Goal: Task Accomplishment & Management: Manage account settings

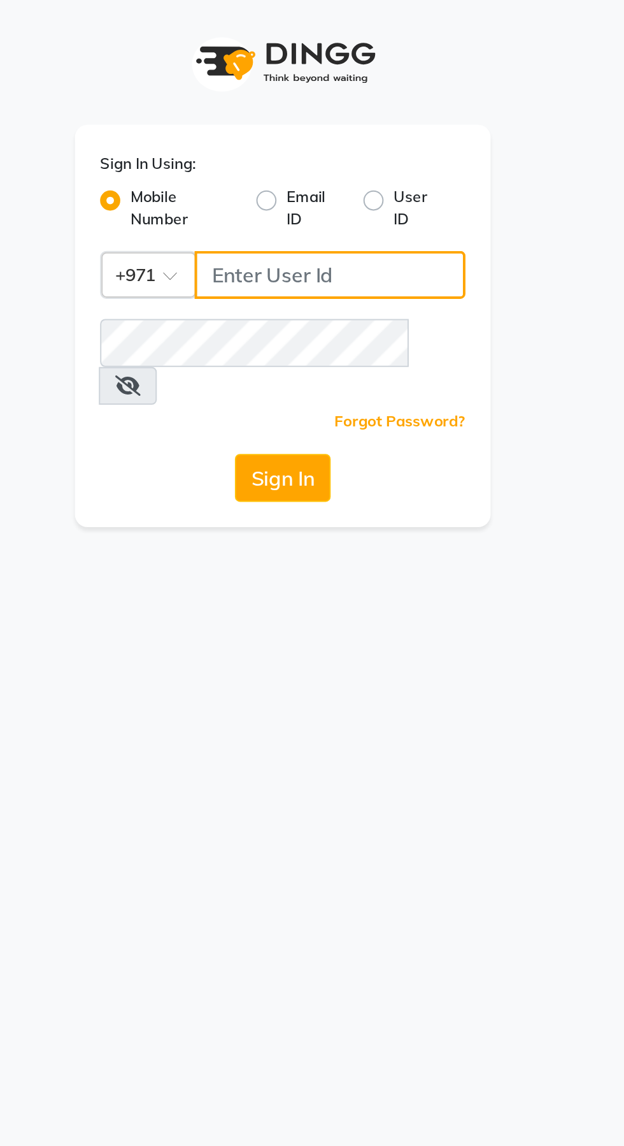
click at [308, 144] on input "Username" at bounding box center [336, 139] width 137 height 24
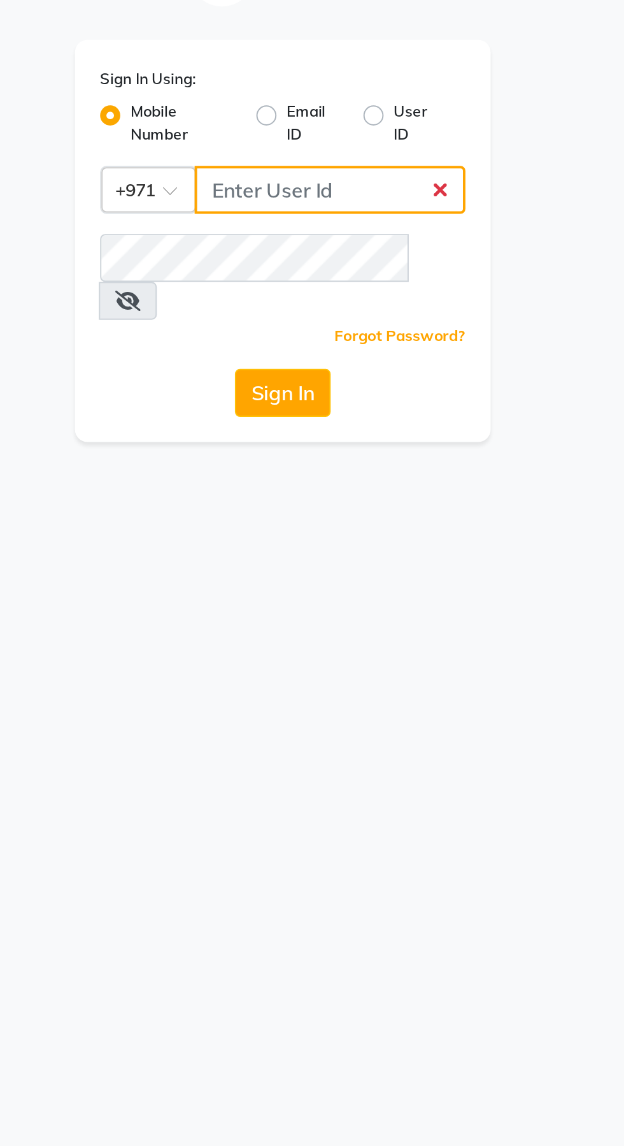
type input "526006747"
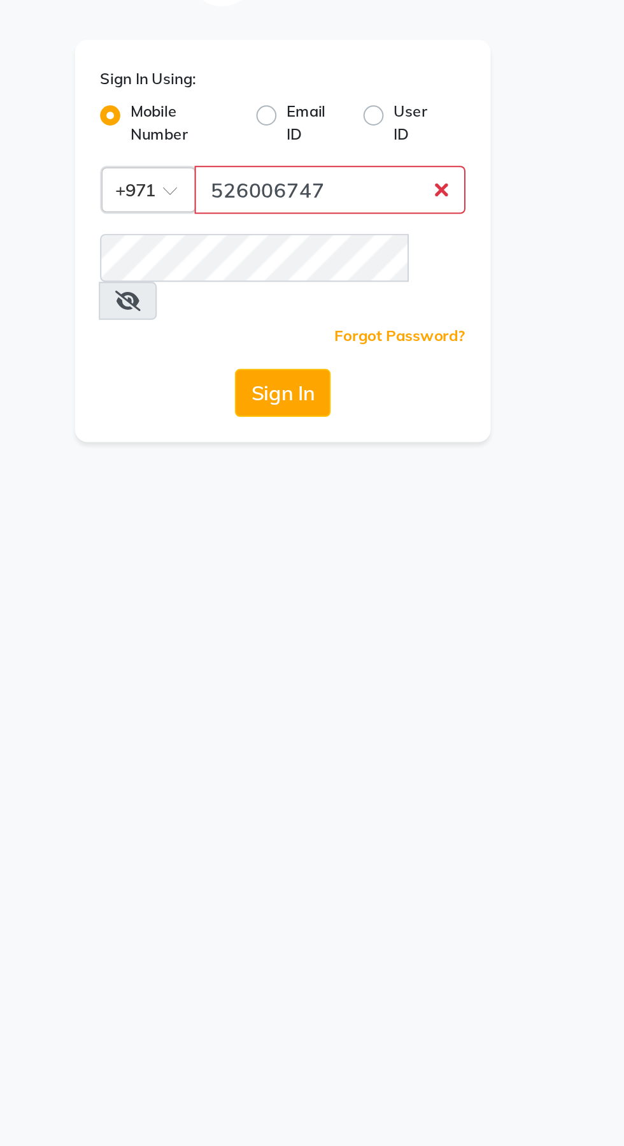
click at [288, 229] on button "Sign In" at bounding box center [312, 241] width 48 height 24
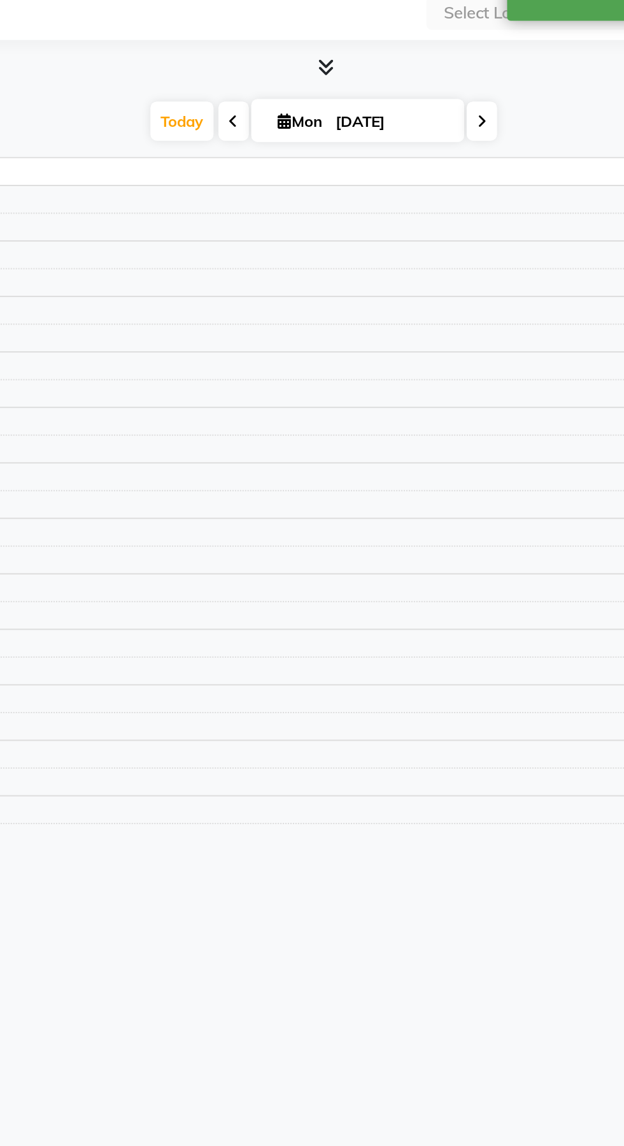
scroll to position [24, 0]
select select "en"
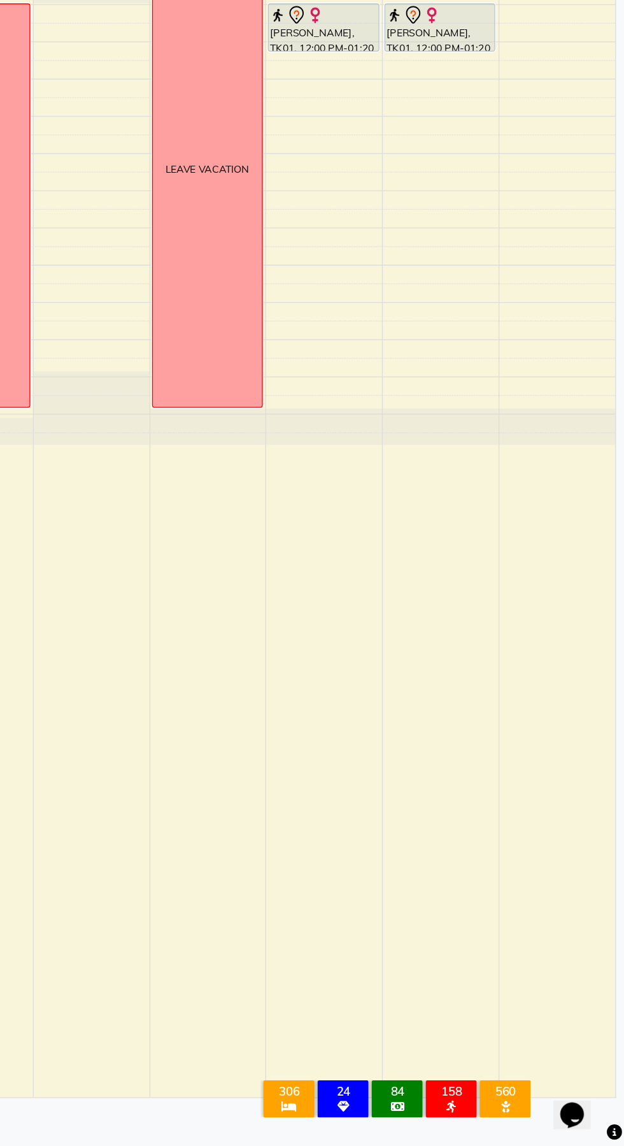
scroll to position [0, 0]
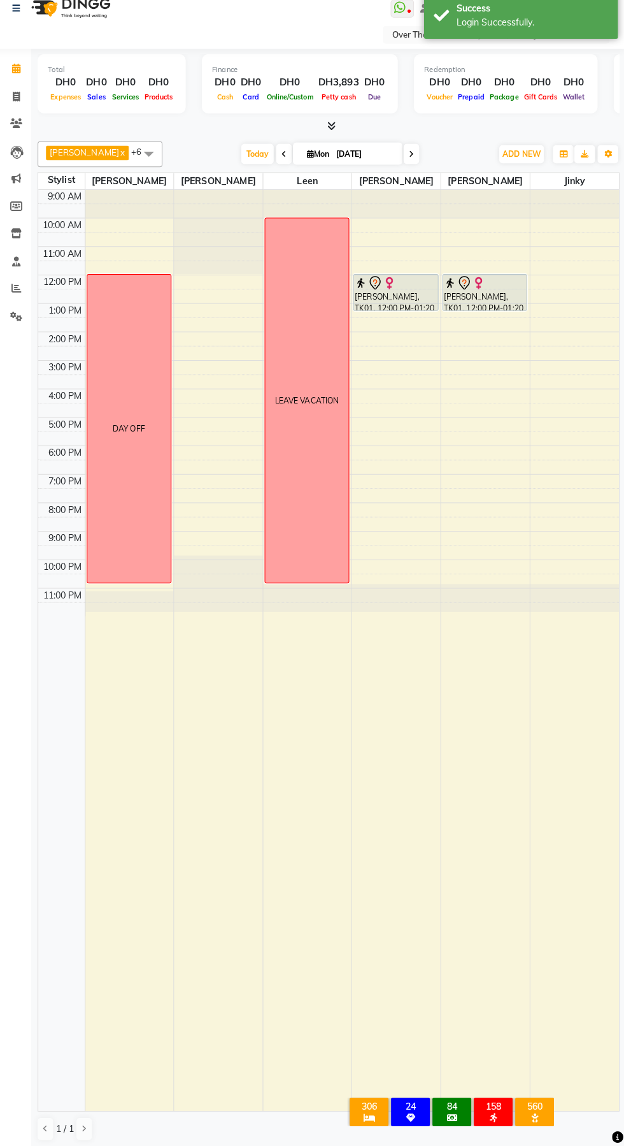
click at [133, 329] on div "DAY OFF" at bounding box center [135, 436] width 82 height 303
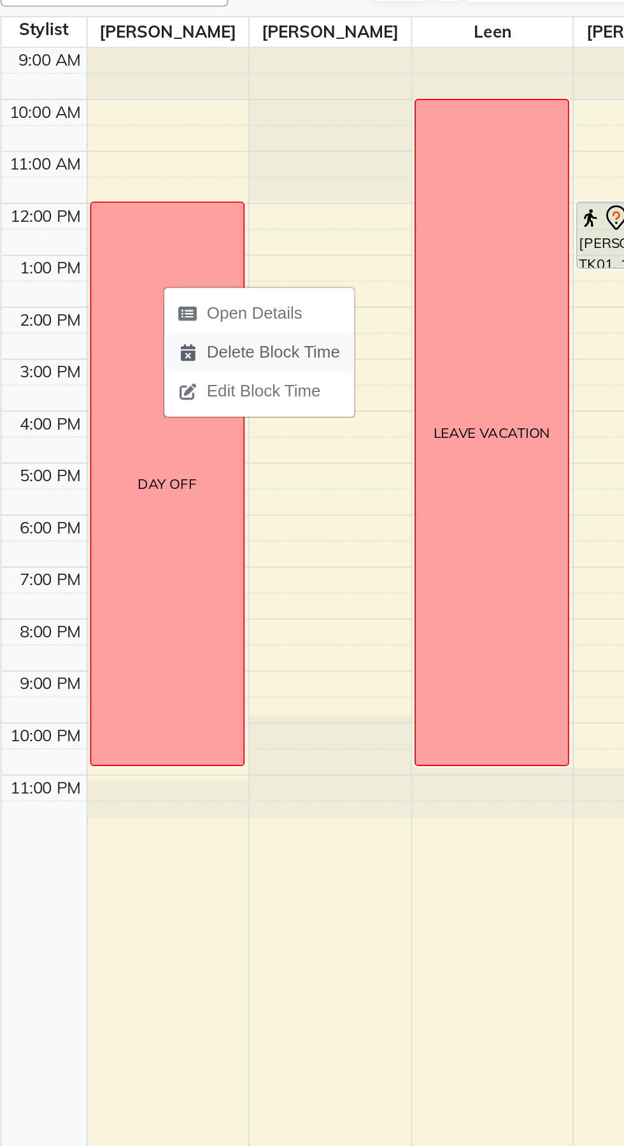
click at [176, 372] on span "Delete Block Time" at bounding box center [192, 365] width 72 height 13
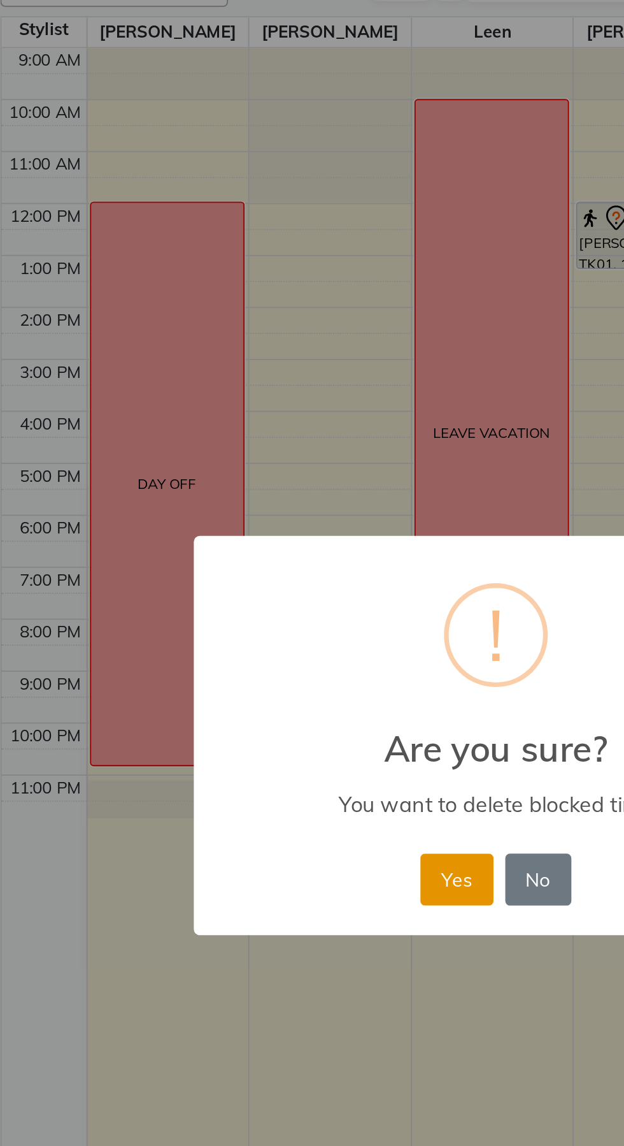
click at [286, 661] on button "Yes" at bounding box center [290, 651] width 39 height 28
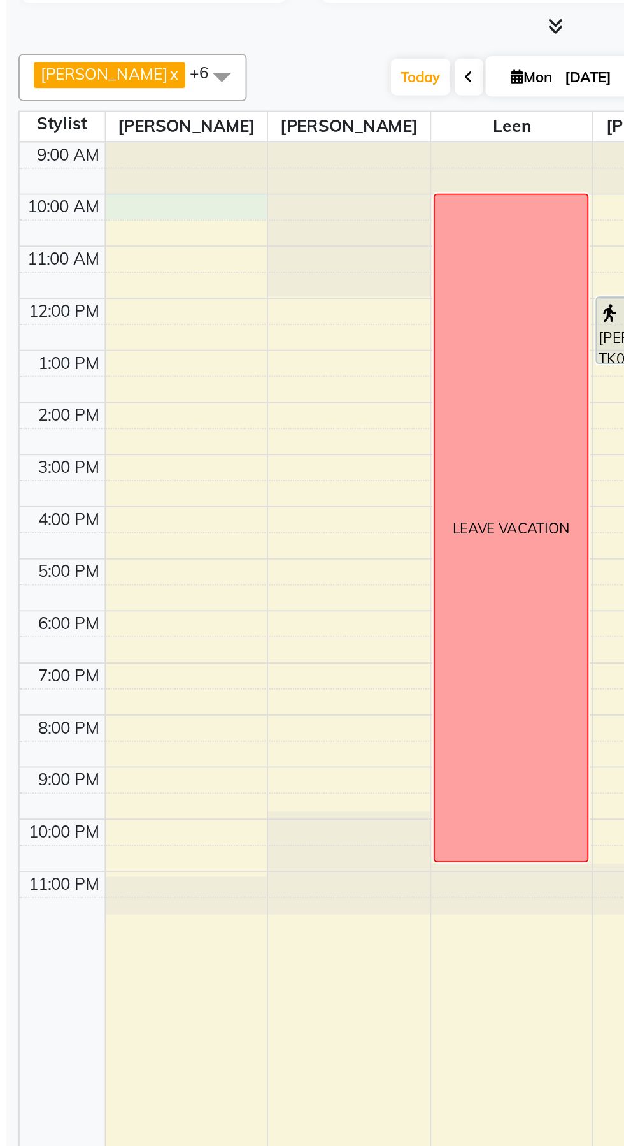
click at [136, 236] on div at bounding box center [135, 236] width 87 height 14
select select "20146"
select select "tentative"
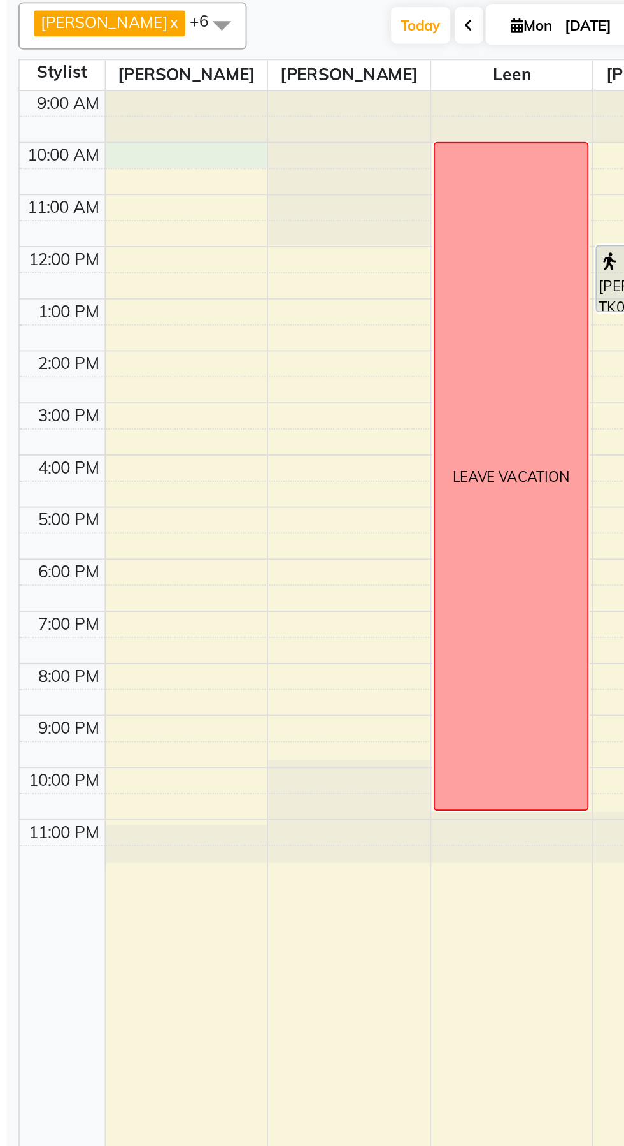
select select "600"
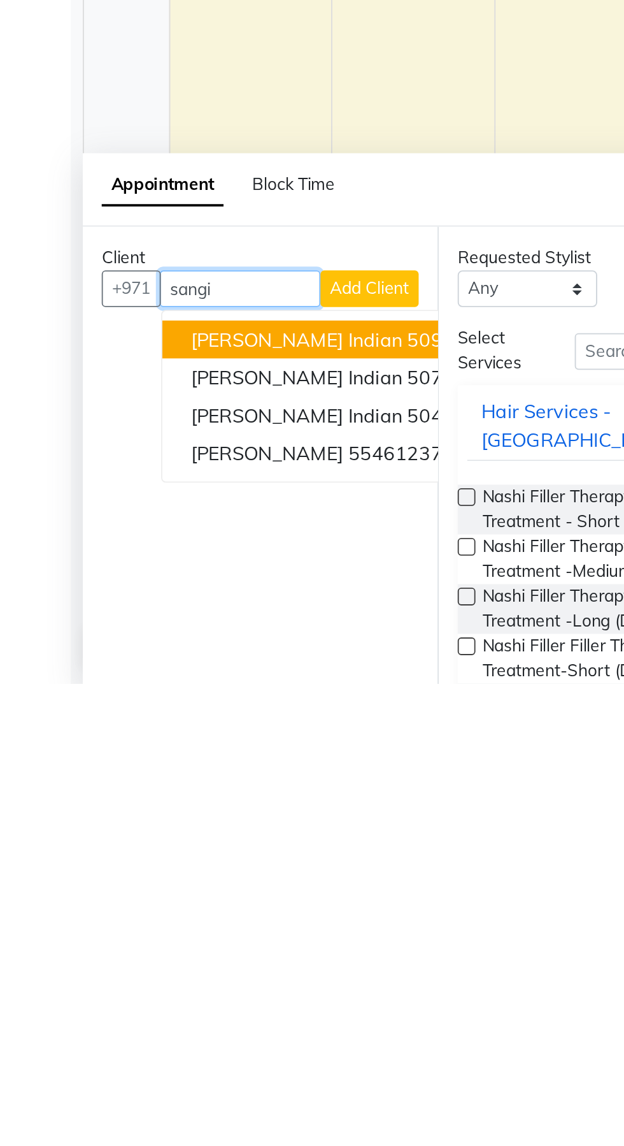
click at [134, 954] on span "Sangita indian" at bounding box center [160, 960] width 114 height 13
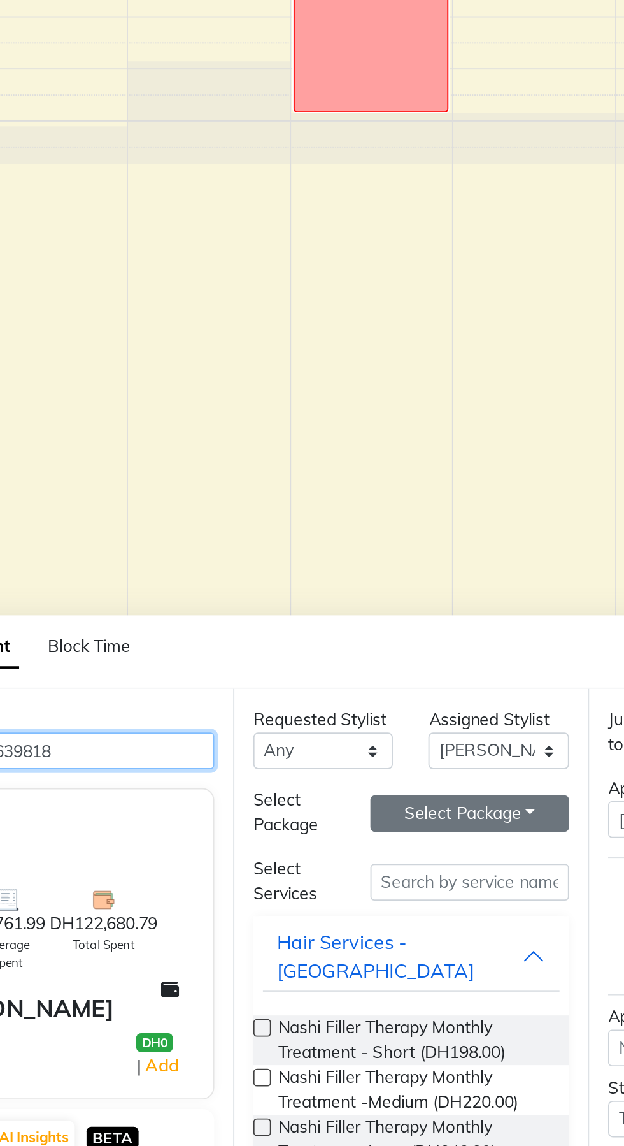
type input "509639818"
click at [375, 968] on button "Select Package Toggle Dropdown" at bounding box center [363, 967] width 107 height 20
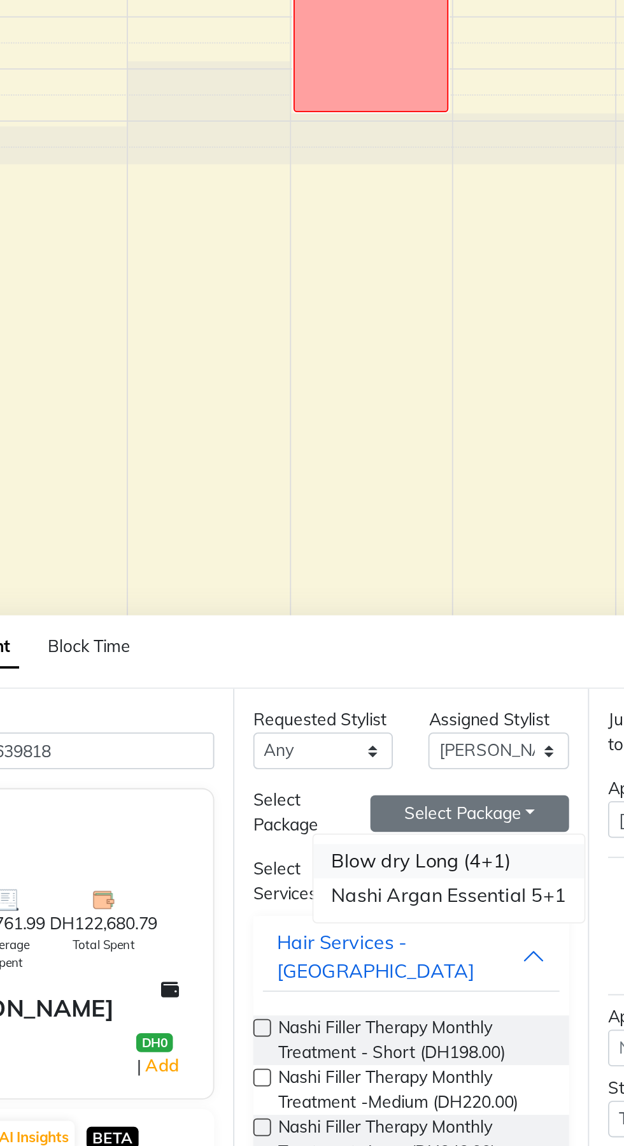
click at [372, 994] on li "Blow dry Long (4+1)" at bounding box center [352, 992] width 146 height 18
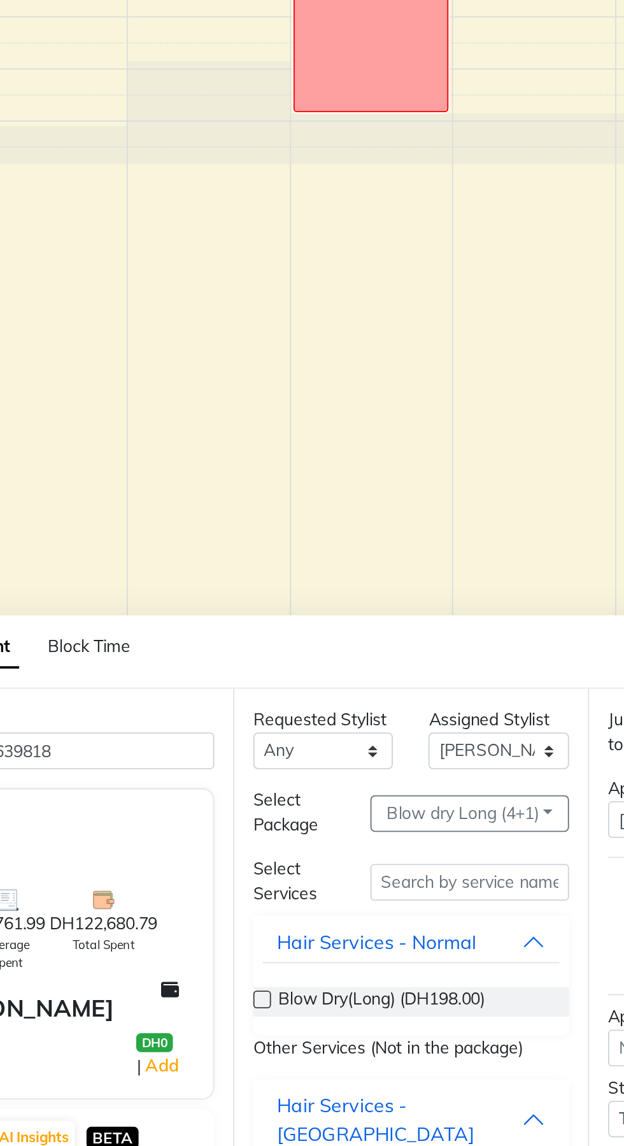
click at [250, 1065] on label at bounding box center [252, 1067] width 10 height 10
click at [250, 1065] on input "checkbox" at bounding box center [251, 1068] width 8 height 8
checkbox input "false"
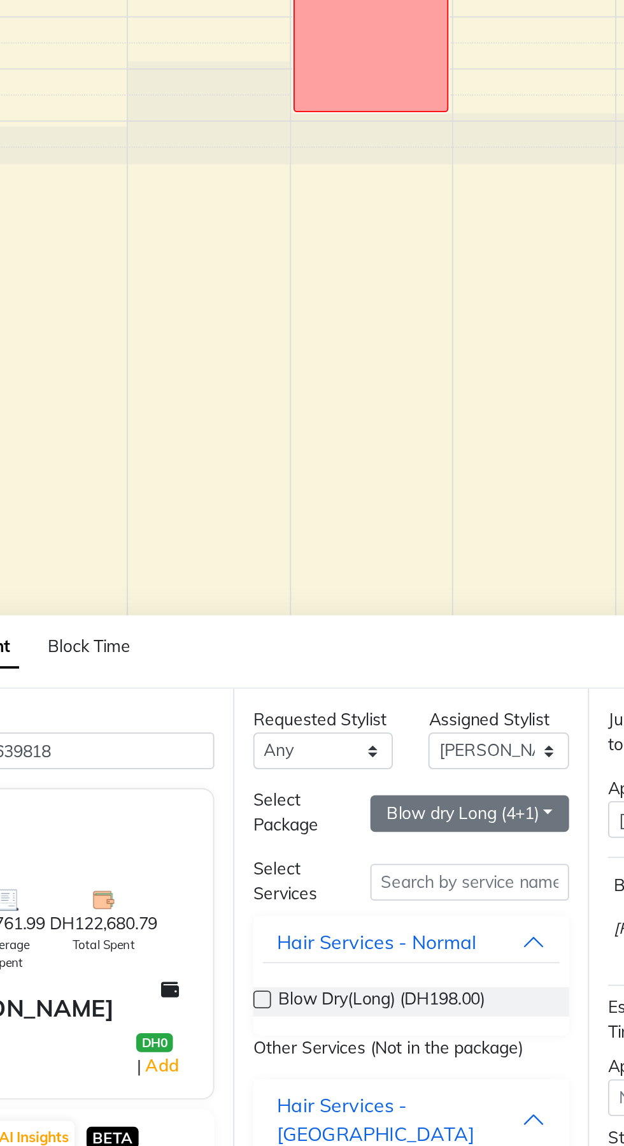
click at [382, 967] on button "Blow dry Long (4+1)" at bounding box center [363, 967] width 107 height 20
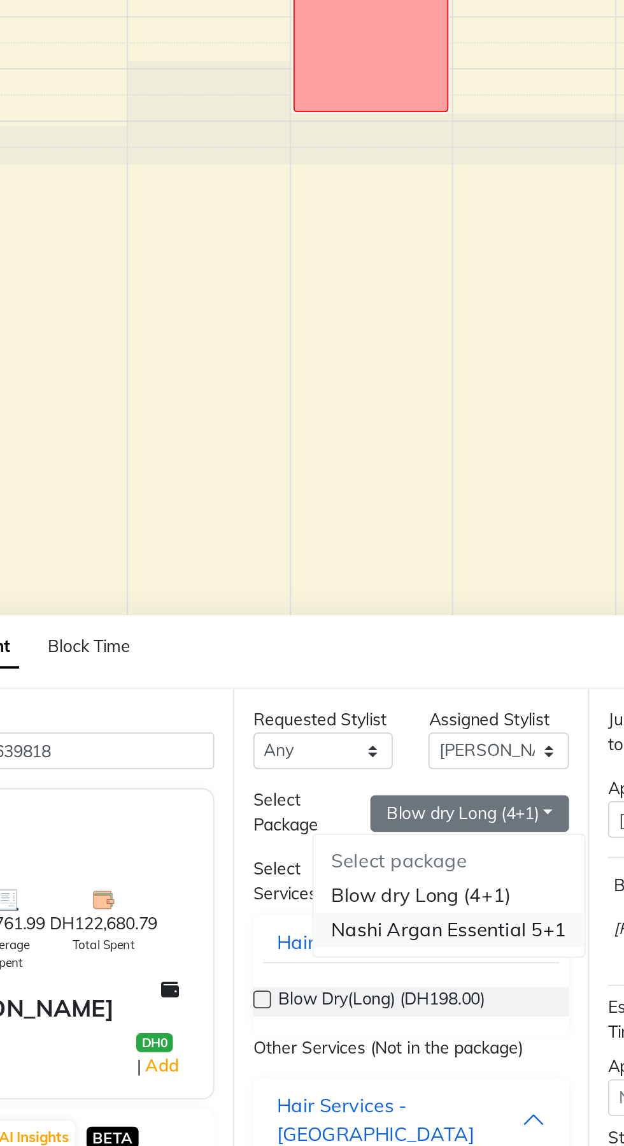
click at [372, 1027] on li "Nashi Argan Essential 5+1" at bounding box center [352, 1029] width 146 height 18
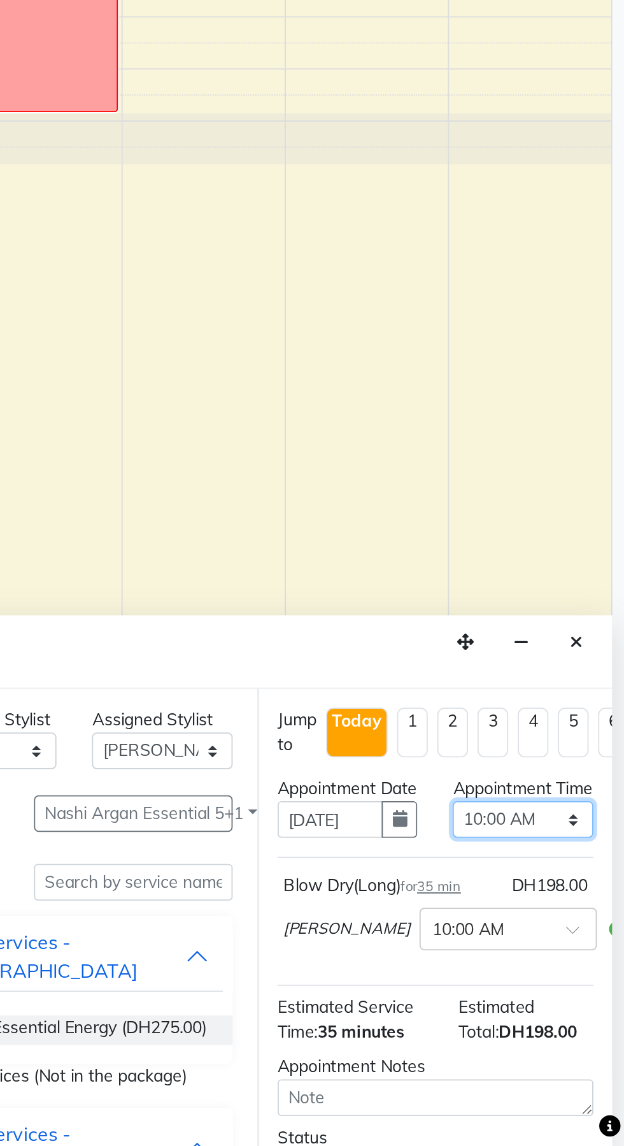
click at [586, 980] on select "Select 10:00 AM 10:15 AM 10:30 AM 10:45 AM 11:00 AM 11:15 AM 11:30 AM 11:45 AM …" at bounding box center [569, 970] width 75 height 20
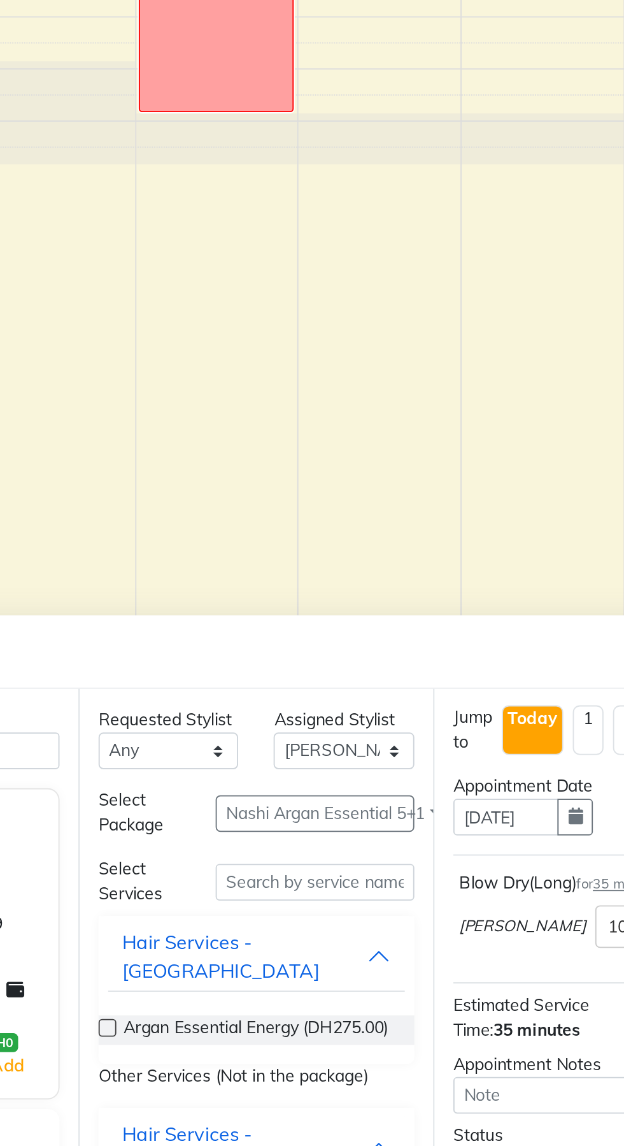
click at [252, 1077] on label at bounding box center [252, 1082] width 10 height 10
click at [252, 1079] on input "checkbox" at bounding box center [251, 1083] width 8 height 8
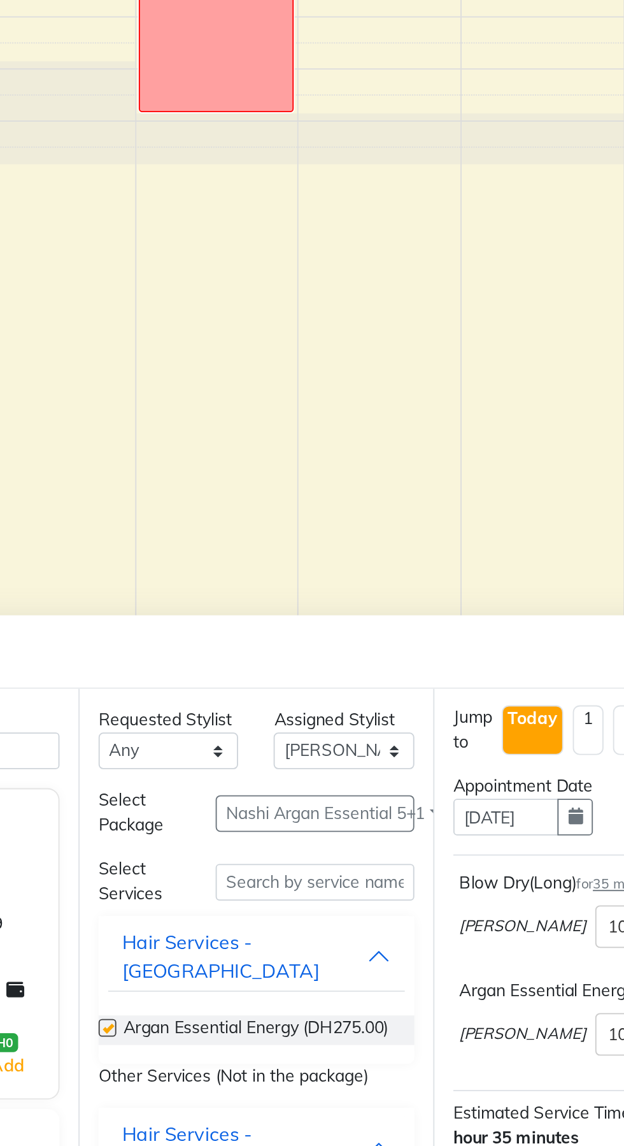
checkbox input "false"
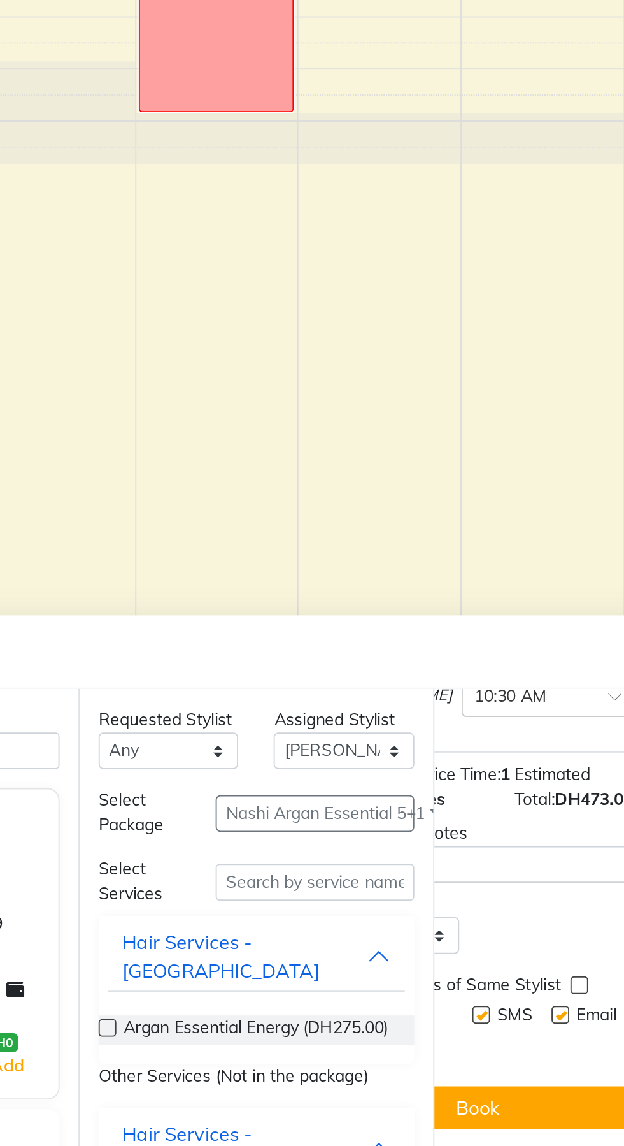
scroll to position [224, 83]
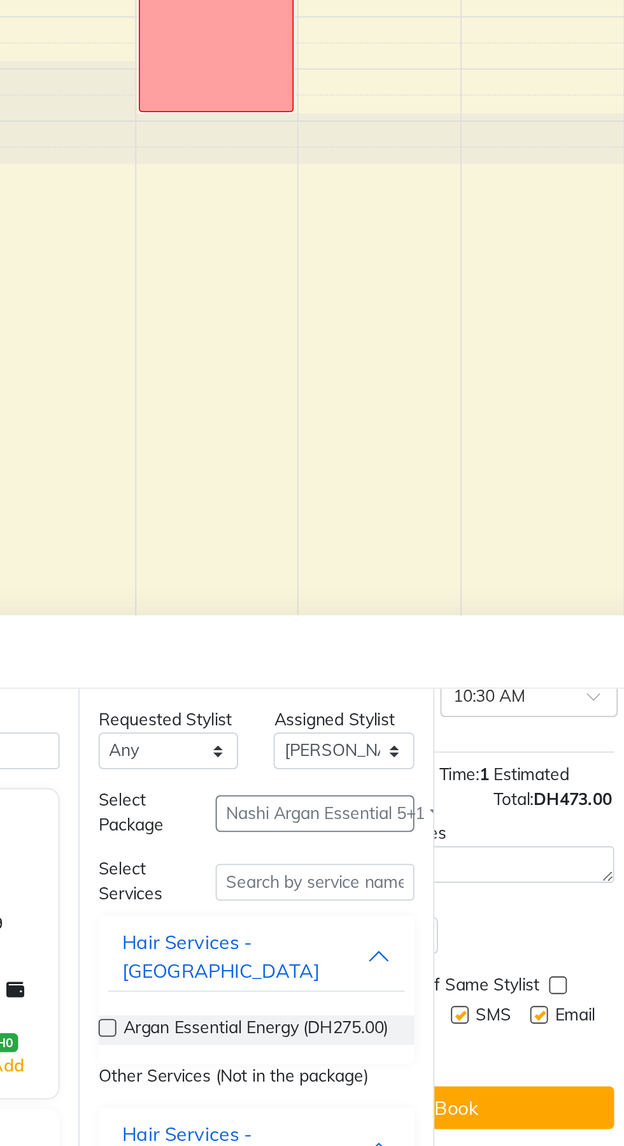
click at [494, 1054] on label at bounding box center [494, 1059] width 10 height 10
click at [494, 1056] on input "checkbox" at bounding box center [493, 1060] width 8 height 8
checkbox input "true"
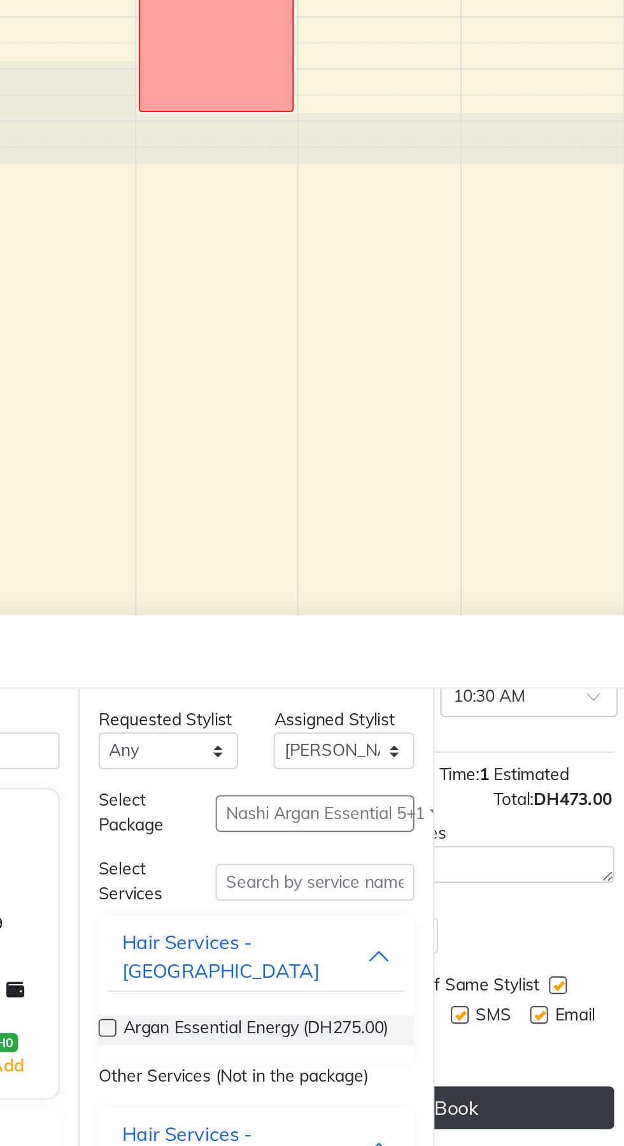
click at [480, 1130] on button "Book" at bounding box center [439, 1125] width 170 height 23
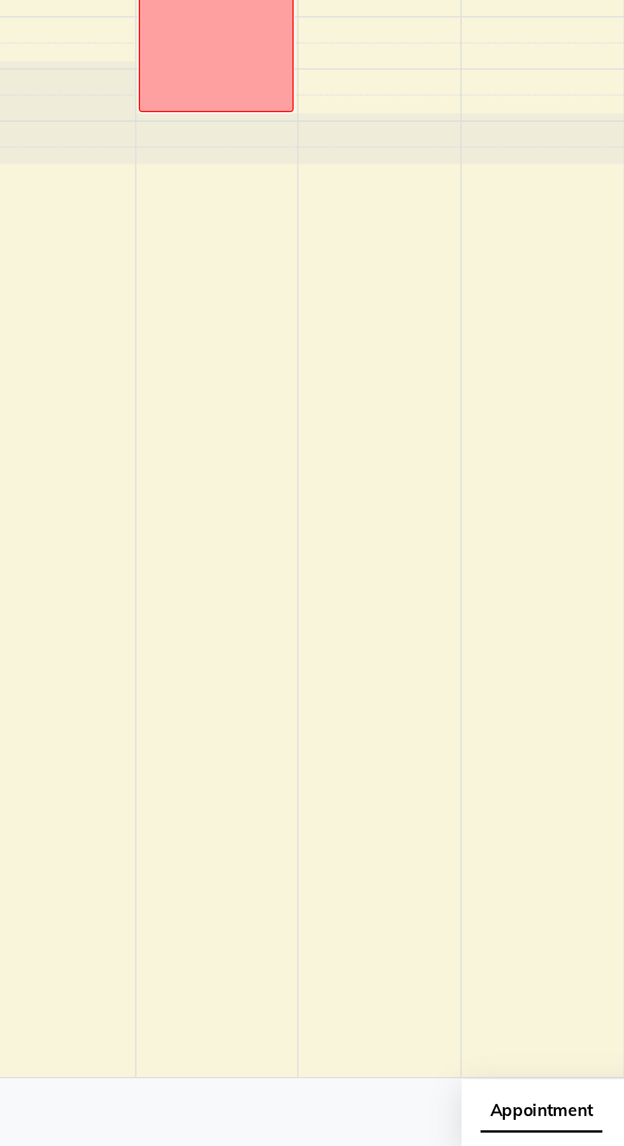
scroll to position [0, 0]
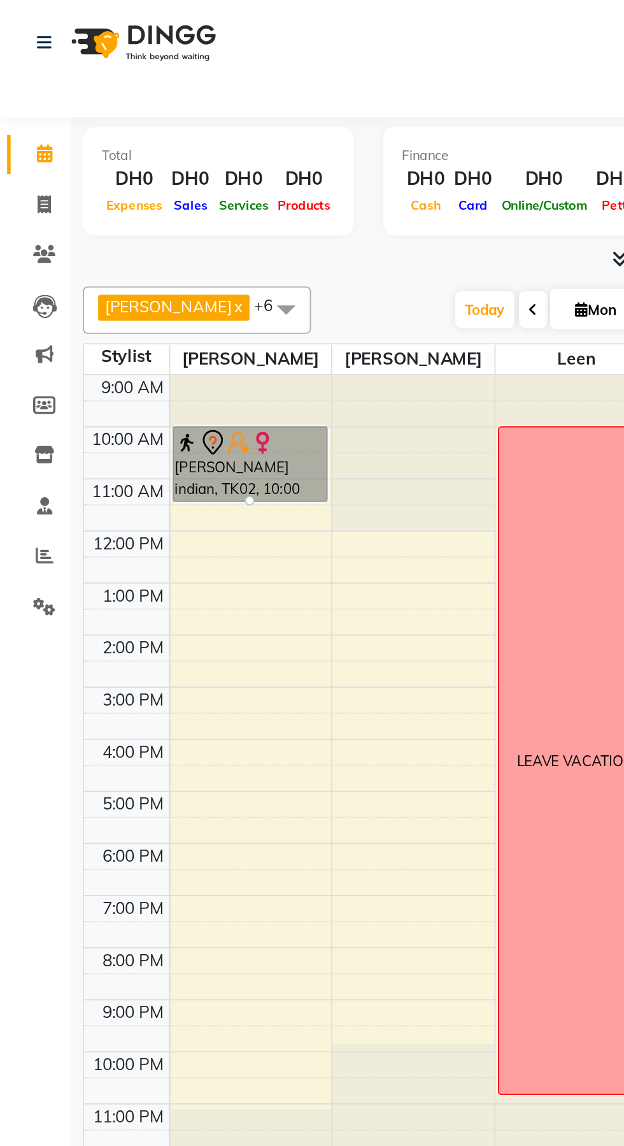
click at [133, 229] on link "Sangita indian, TK02, 10:00 AM-11:30 AM, Blow Dry(Long),Argan Essential Energy" at bounding box center [134, 249] width 83 height 41
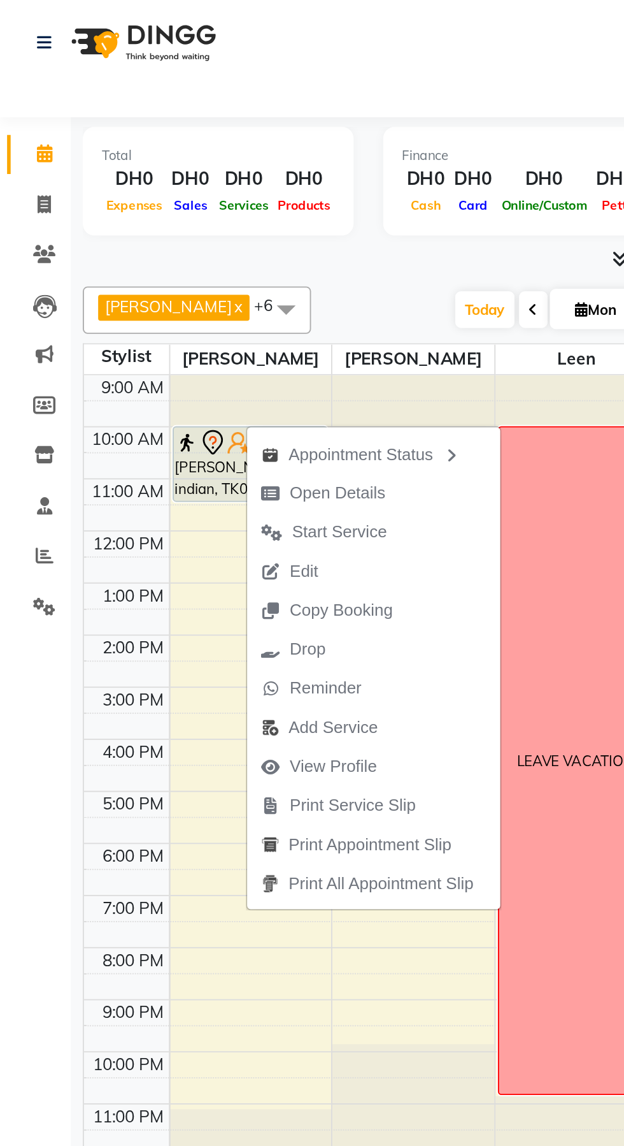
click at [115, 121] on div "Total DH0 Expenses DH0 Sales DH0 Services DH0 Products" at bounding box center [118, 97] width 146 height 59
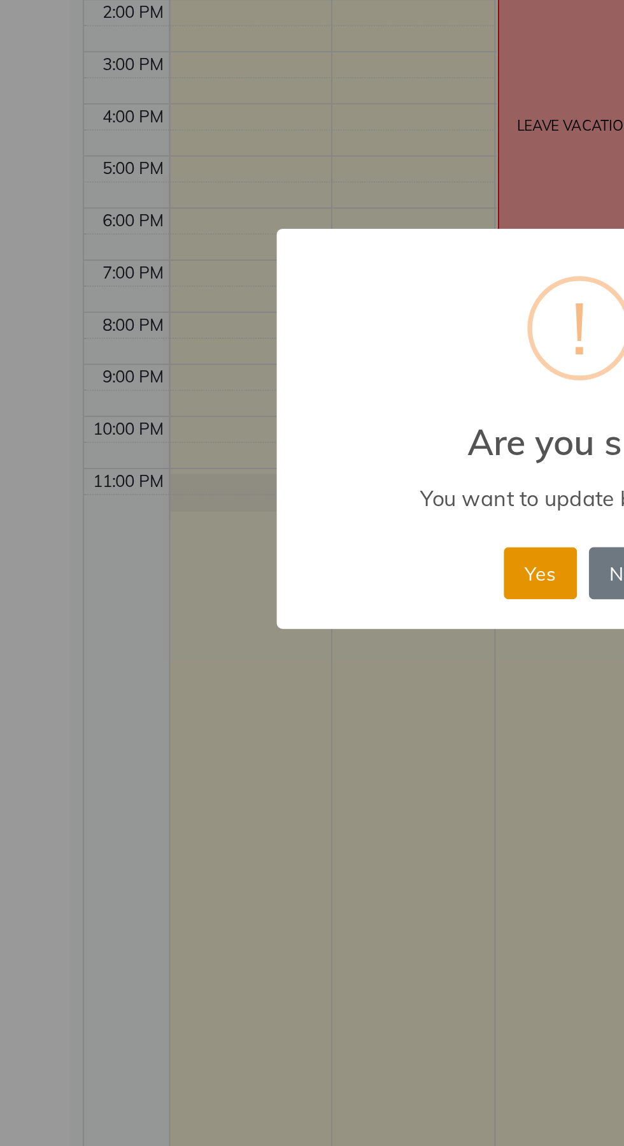
click at [280, 653] on button "Yes" at bounding box center [290, 651] width 39 height 28
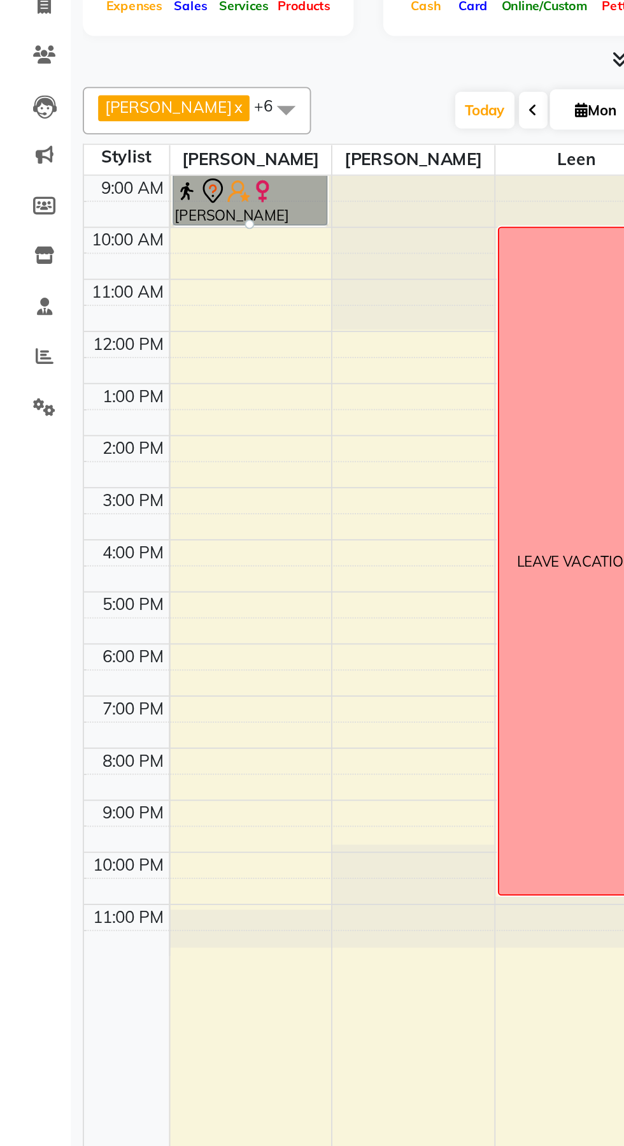
click at [137, 226] on div at bounding box center [134, 228] width 5 height 5
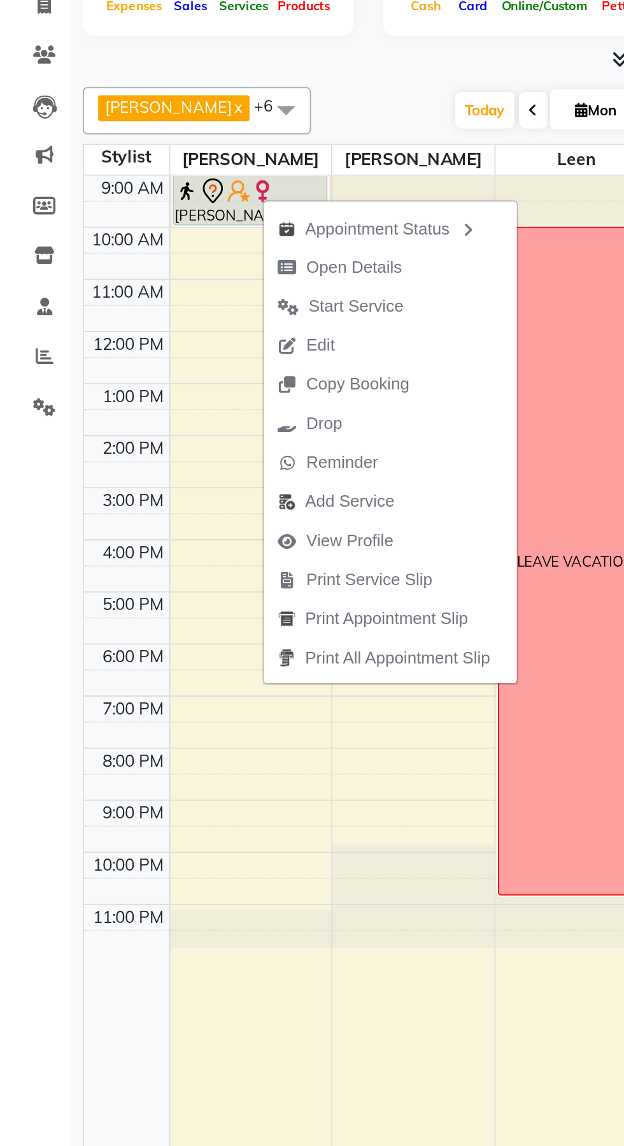
click at [227, 694] on div at bounding box center [222, 655] width 87 height 907
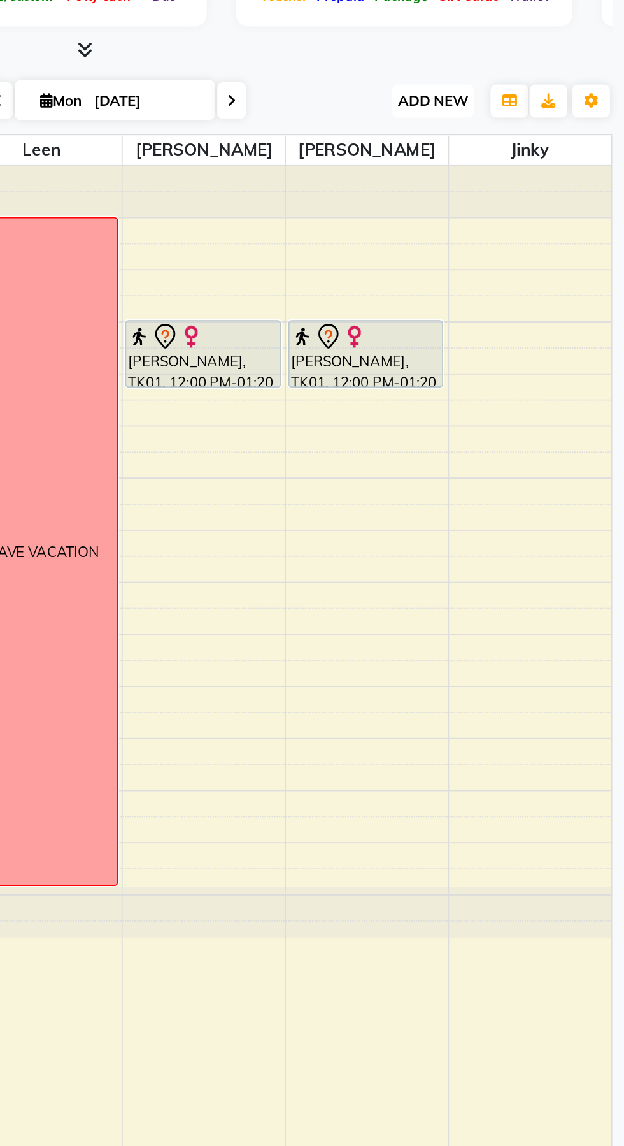
click at [537, 164] on span "ADD NEW" at bounding box center [522, 167] width 38 height 10
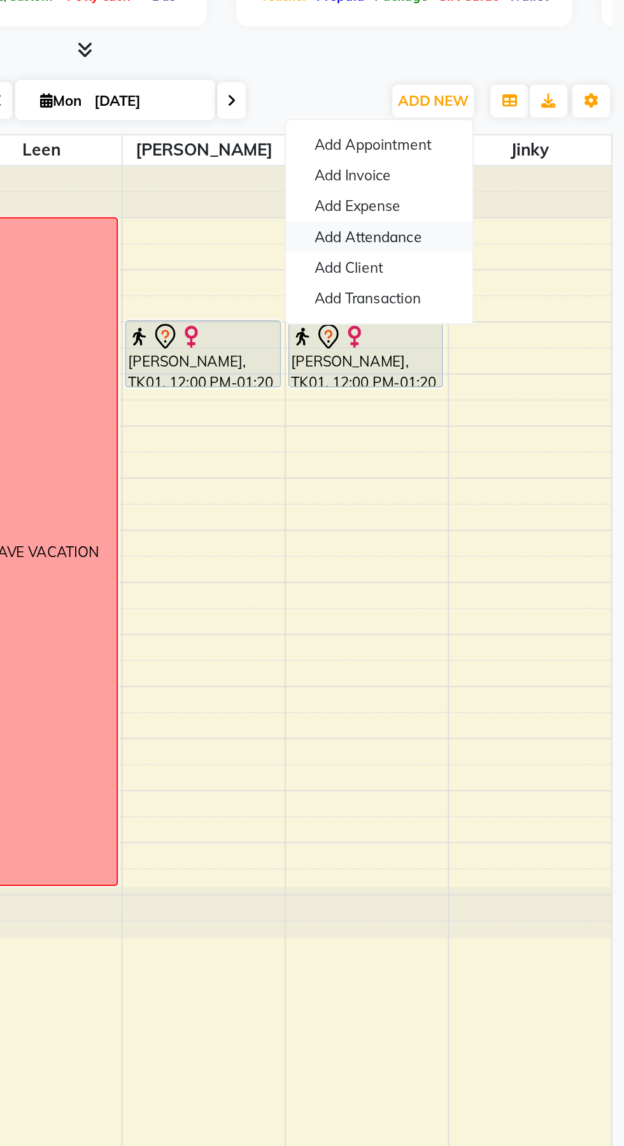
click at [500, 242] on link "Add Attendance" at bounding box center [492, 240] width 101 height 17
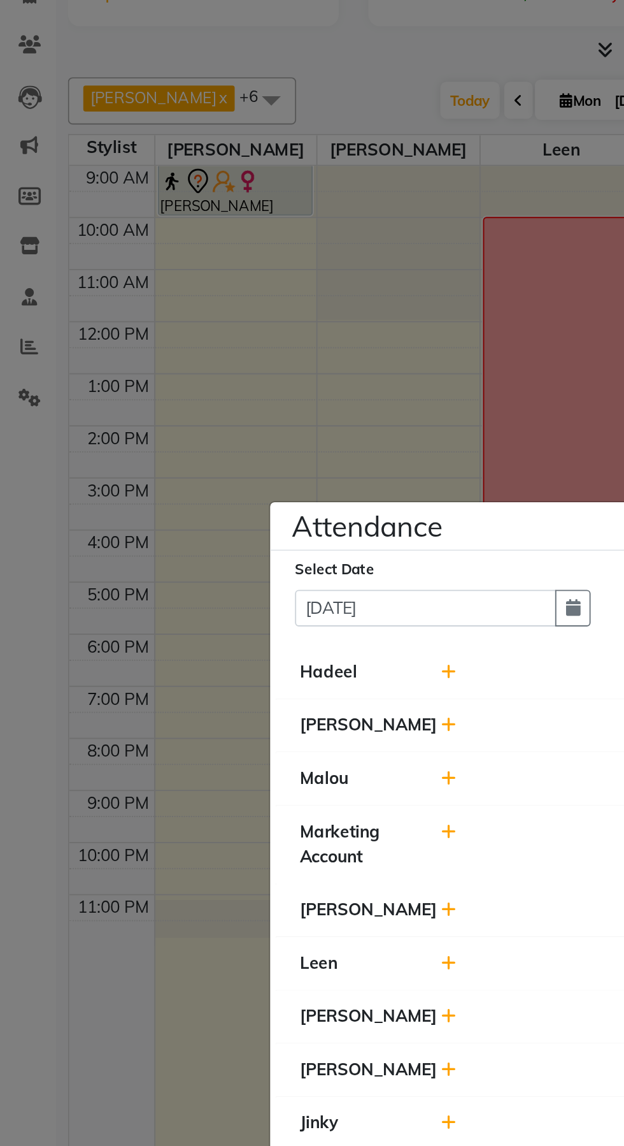
click at [253, 507] on icon at bounding box center [250, 502] width 8 height 9
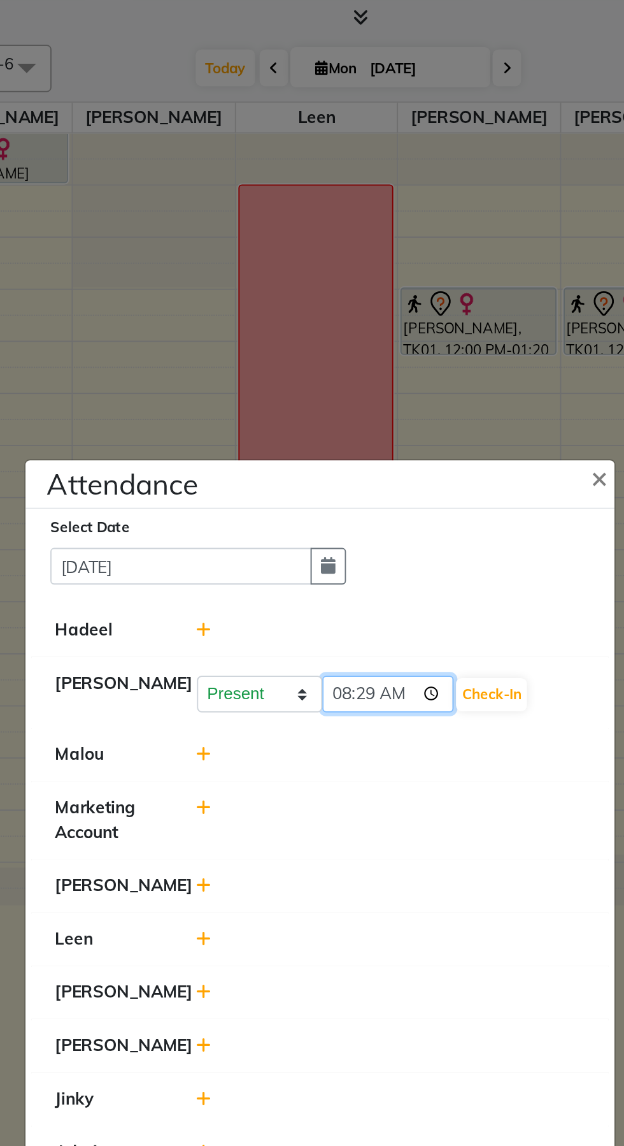
click at [348, 514] on input "08:29" at bounding box center [348, 504] width 71 height 20
type input "08:30"
click at [364, 651] on li "Leen" at bounding box center [312, 635] width 311 height 29
click at [388, 513] on button "Check-In" at bounding box center [404, 504] width 38 height 18
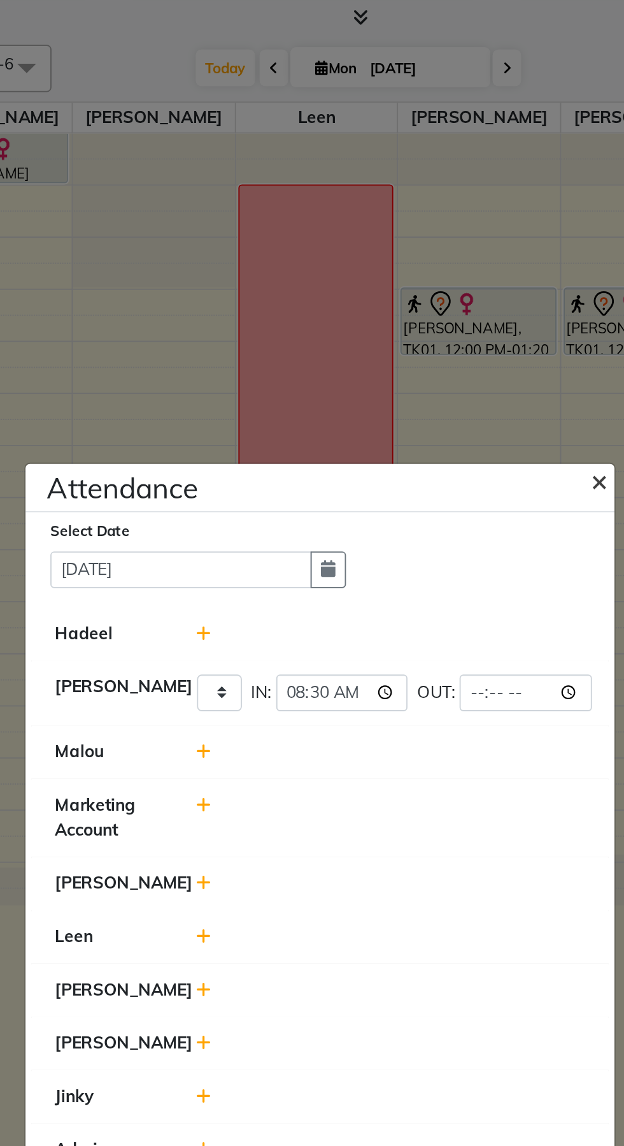
click at [466, 406] on button "×" at bounding box center [464, 389] width 32 height 36
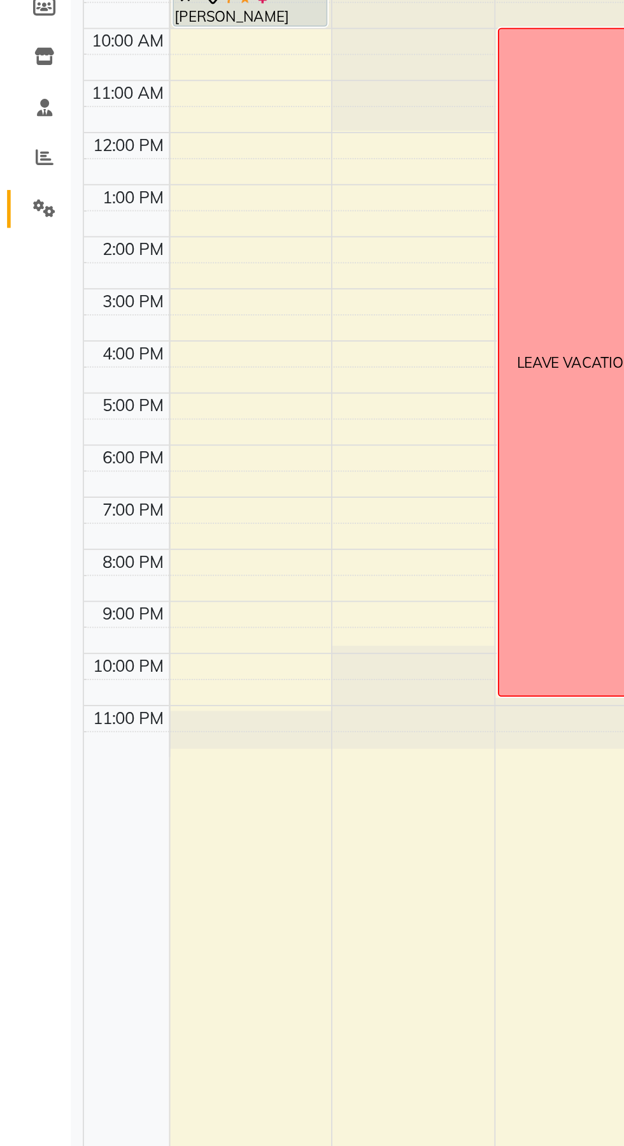
click at [31, 326] on span at bounding box center [24, 327] width 22 height 15
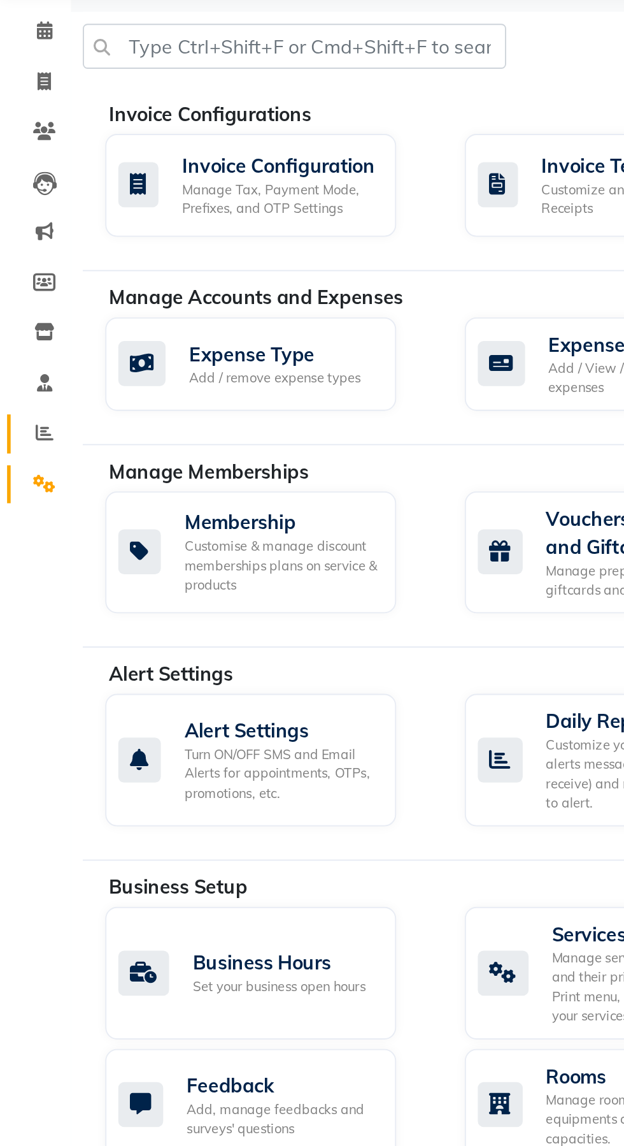
click at [26, 298] on icon at bounding box center [24, 299] width 10 height 10
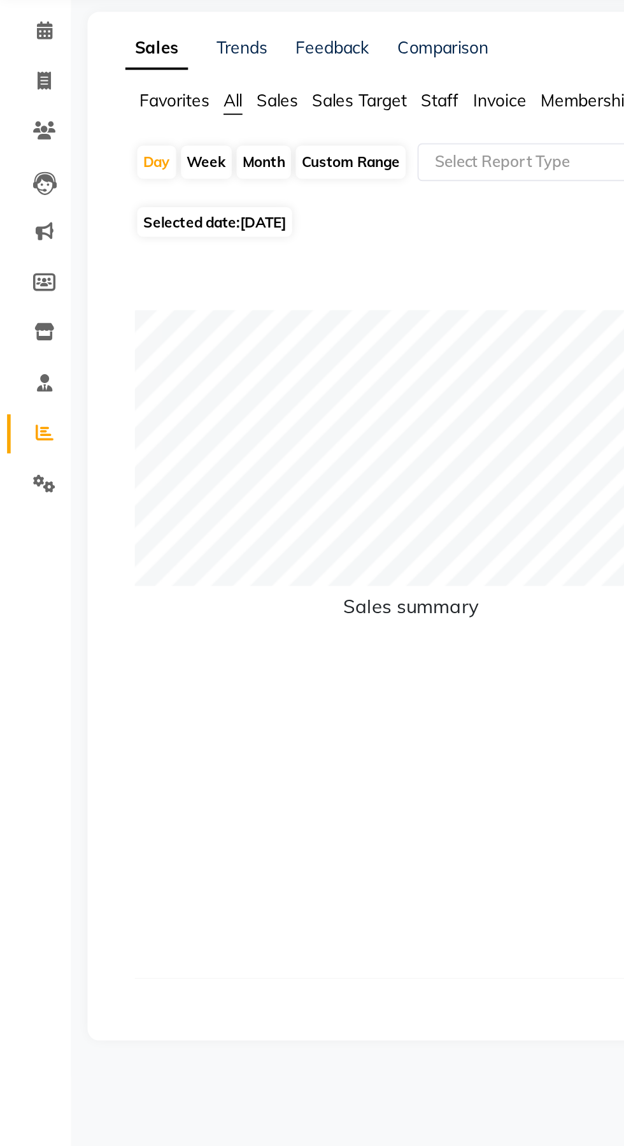
click at [205, 126] on span "Sales Target" at bounding box center [193, 120] width 51 height 11
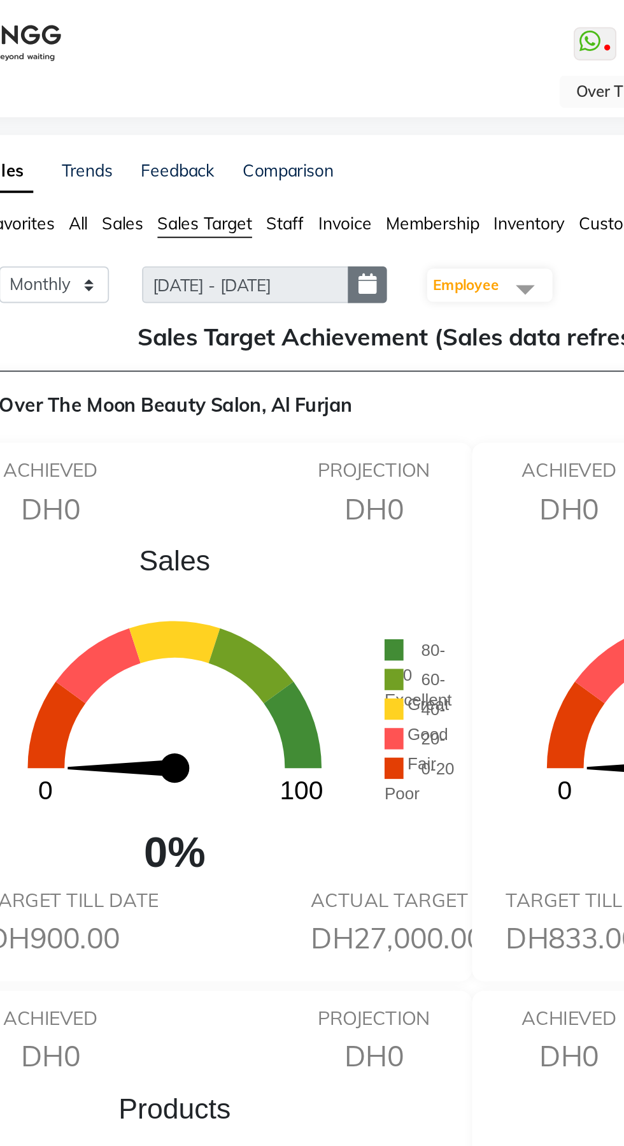
click at [286, 153] on icon "button" at bounding box center [282, 153] width 10 height 1
select select "9"
select select "2025"
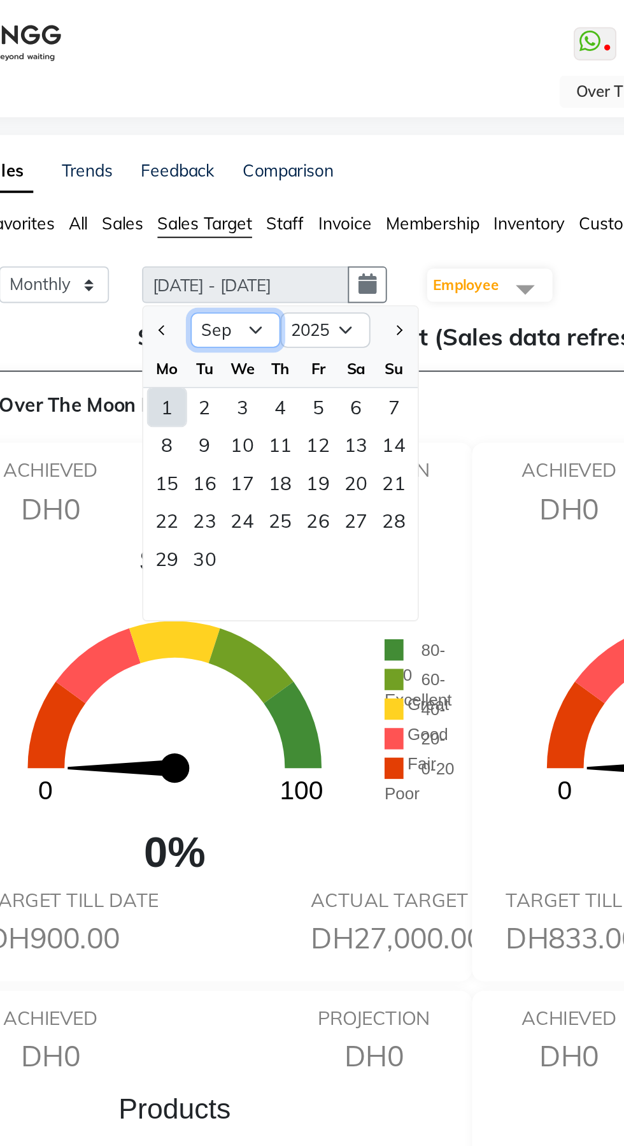
click at [207, 184] on select "Jan Feb Mar Apr May Jun [DATE] Aug Sep Oct Nov Dec" at bounding box center [210, 177] width 48 height 19
select select "8"
click at [186, 168] on select "Jan Feb Mar Apr May Jun [DATE] Aug Sep Oct Nov Dec" at bounding box center [210, 177] width 48 height 19
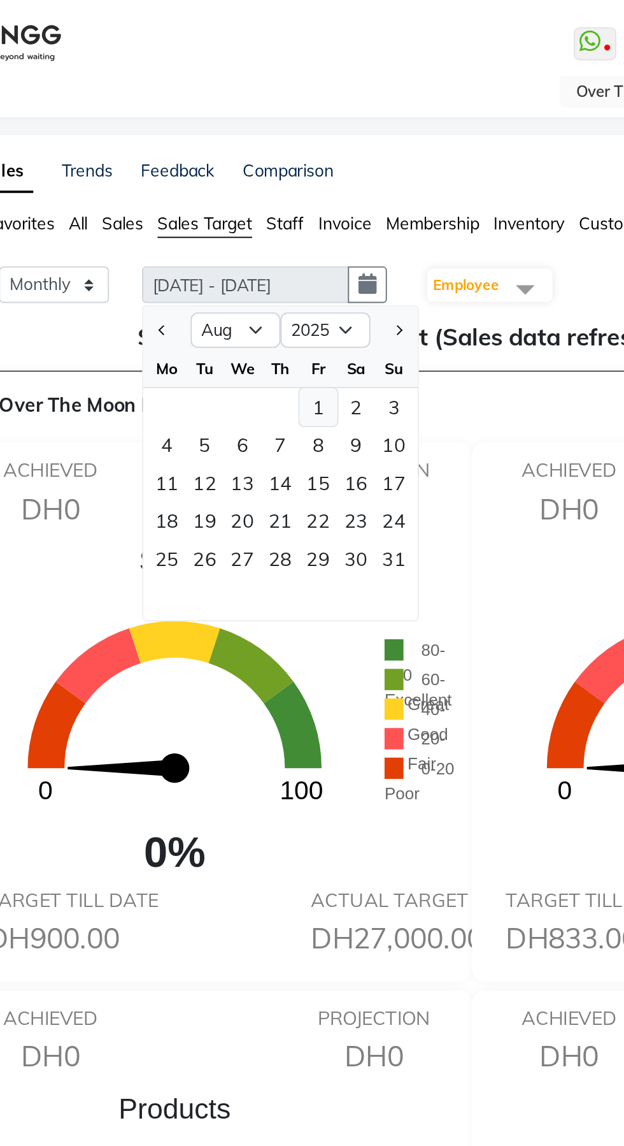
click at [262, 216] on div "1" at bounding box center [255, 219] width 20 height 20
type input "[DATE] - [DATE]"
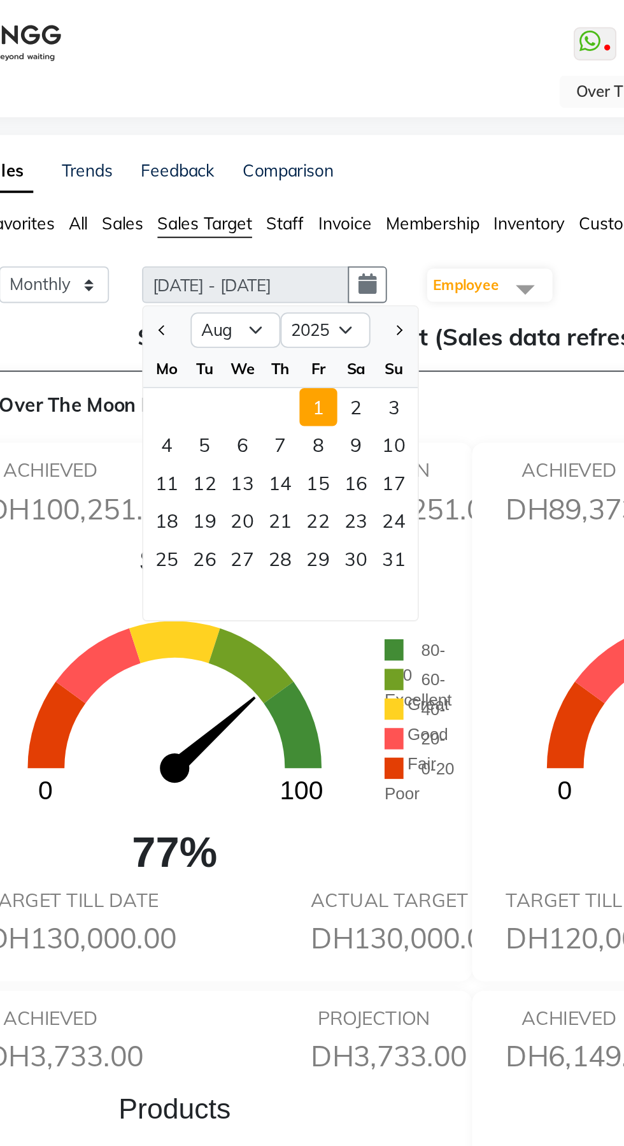
click at [359, 160] on span "Employee" at bounding box center [347, 154] width 68 height 18
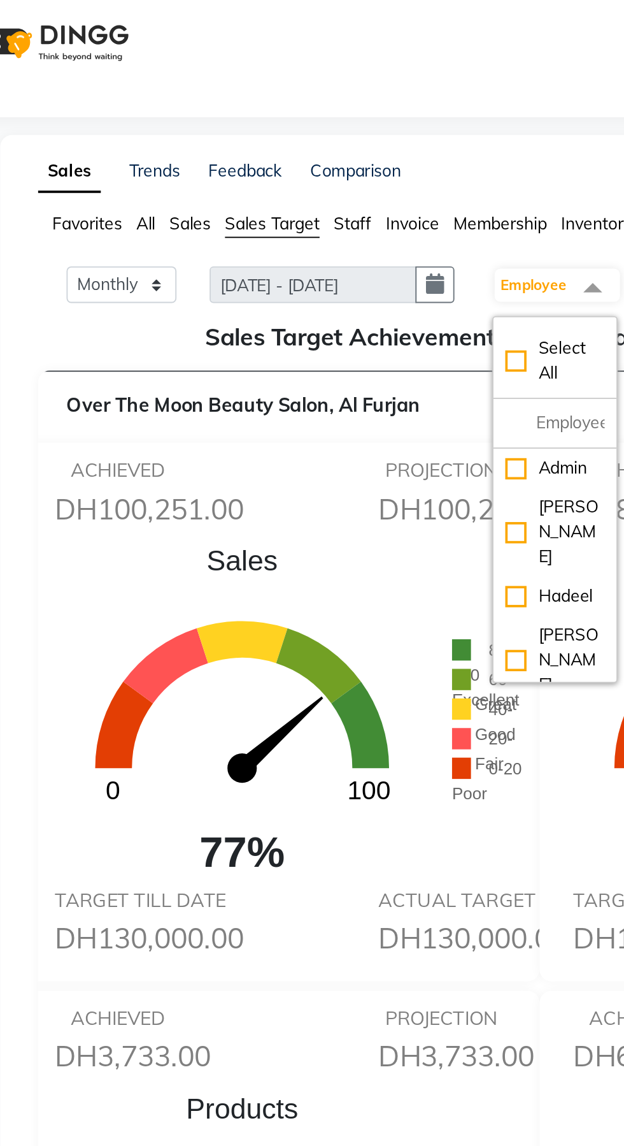
click at [243, 406] on icon at bounding box center [241, 390] width 31 height 47
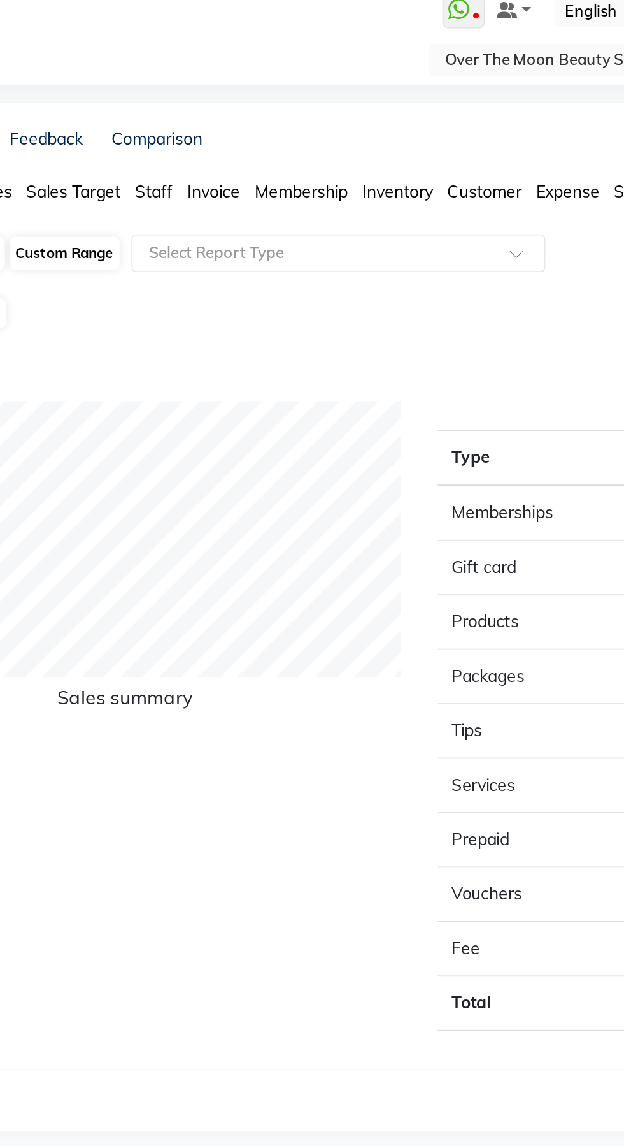
click at [192, 118] on span "Sales Target" at bounding box center [193, 120] width 51 height 11
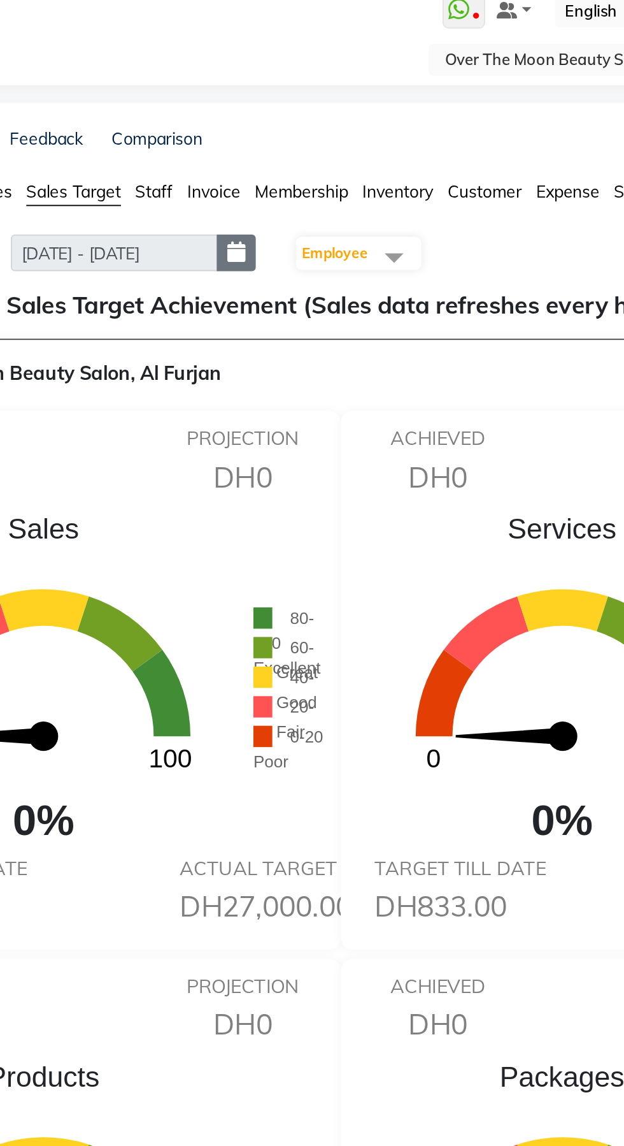
click at [286, 153] on icon "button" at bounding box center [282, 153] width 10 height 1
select select "9"
select select "2025"
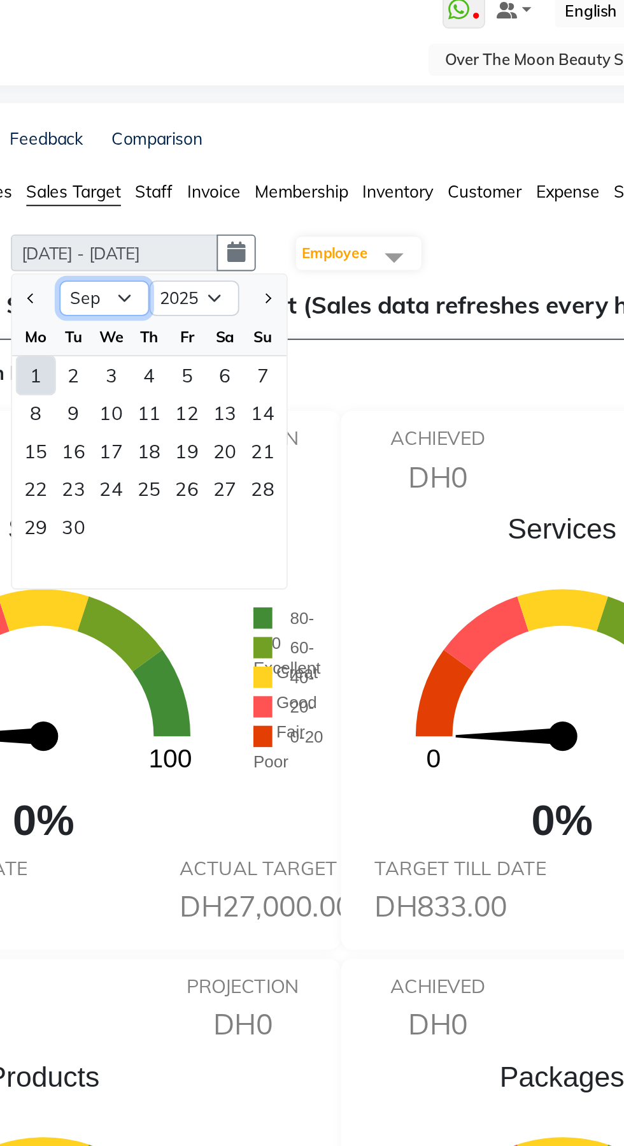
click at [199, 176] on select "Jan Feb Mar Apr May Jun [DATE] Aug Sep Oct Nov Dec" at bounding box center [210, 177] width 48 height 19
select select "8"
click at [186, 168] on select "Jan Feb Mar Apr May Jun [DATE] Aug Sep Oct Nov Dec" at bounding box center [210, 177] width 48 height 19
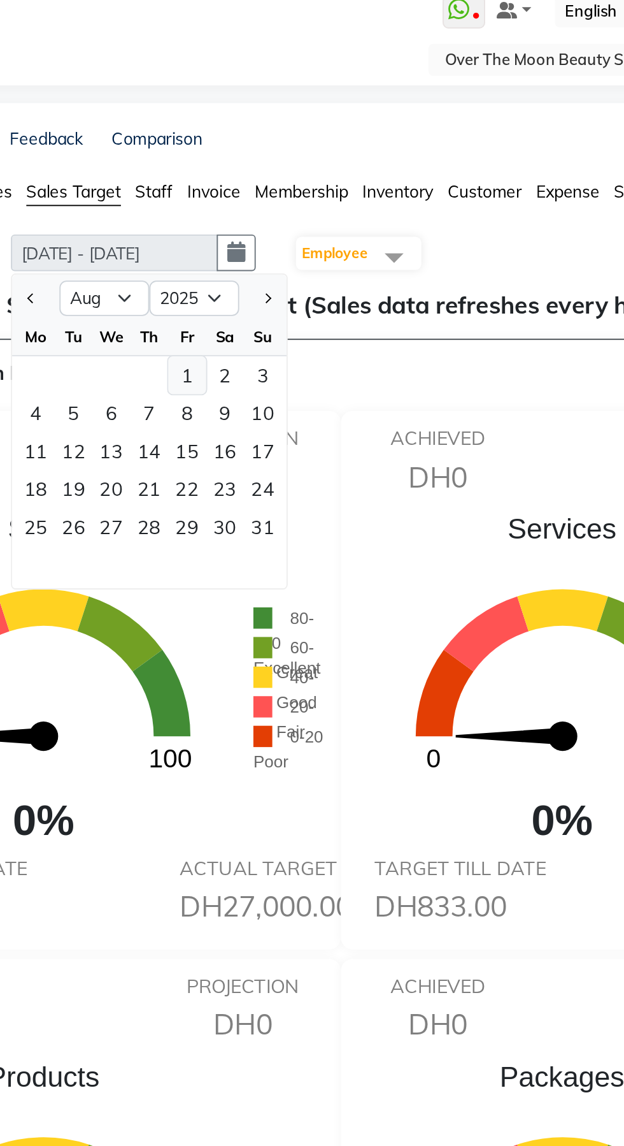
click at [255, 219] on div "1" at bounding box center [255, 219] width 20 height 20
type input "[DATE] - [DATE]"
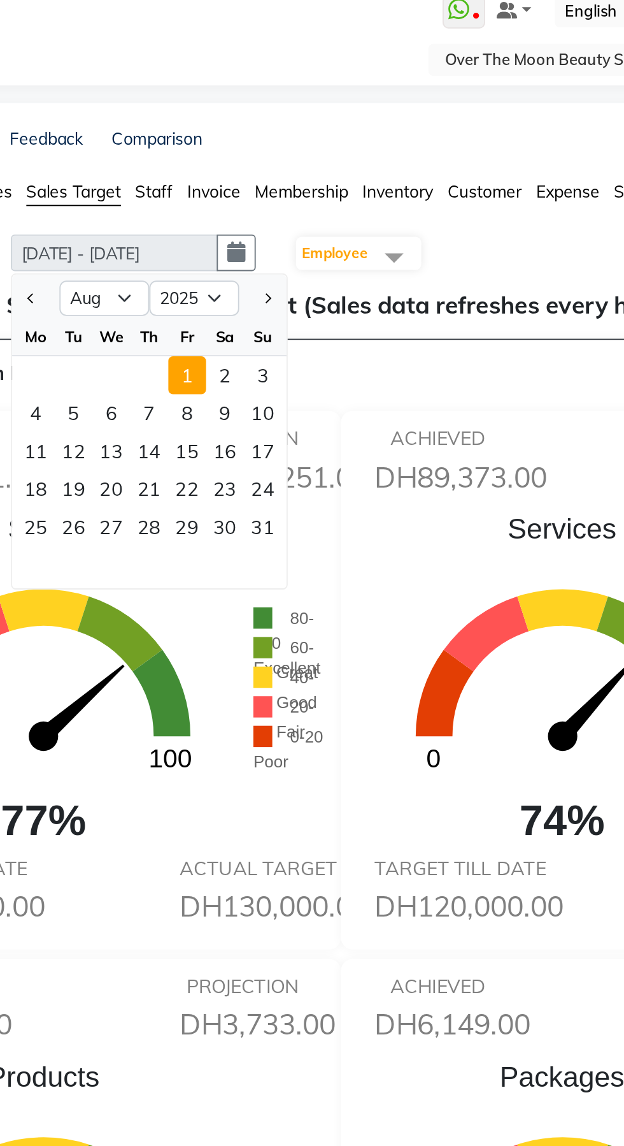
click at [393, 422] on icon "0 100" at bounding box center [457, 390] width 226 height 147
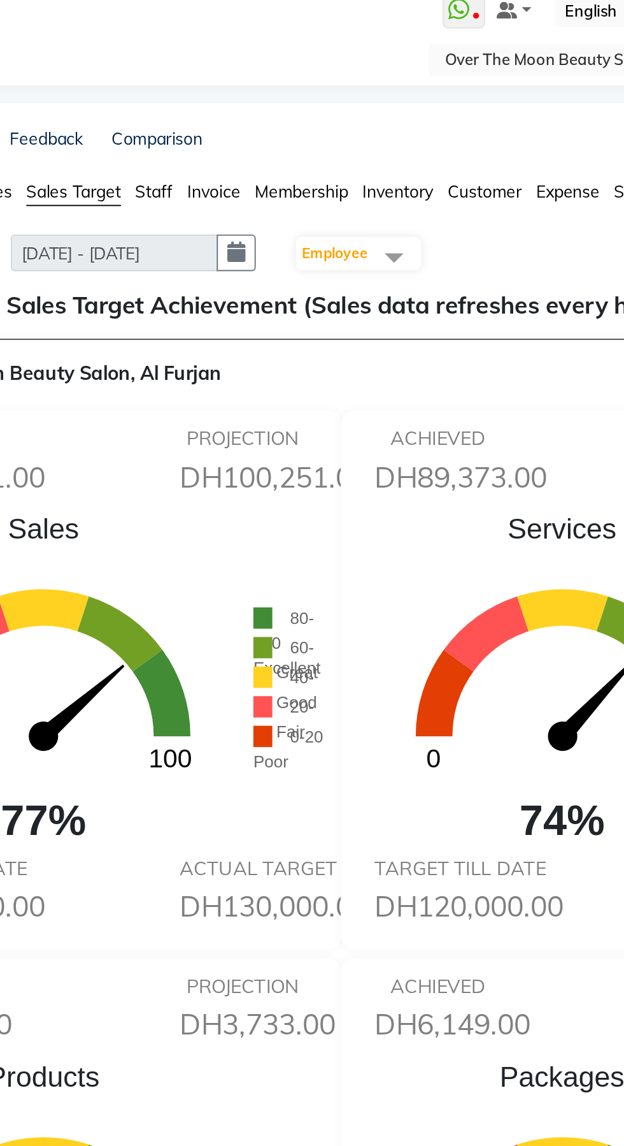
click at [367, 166] on span at bounding box center [366, 155] width 25 height 24
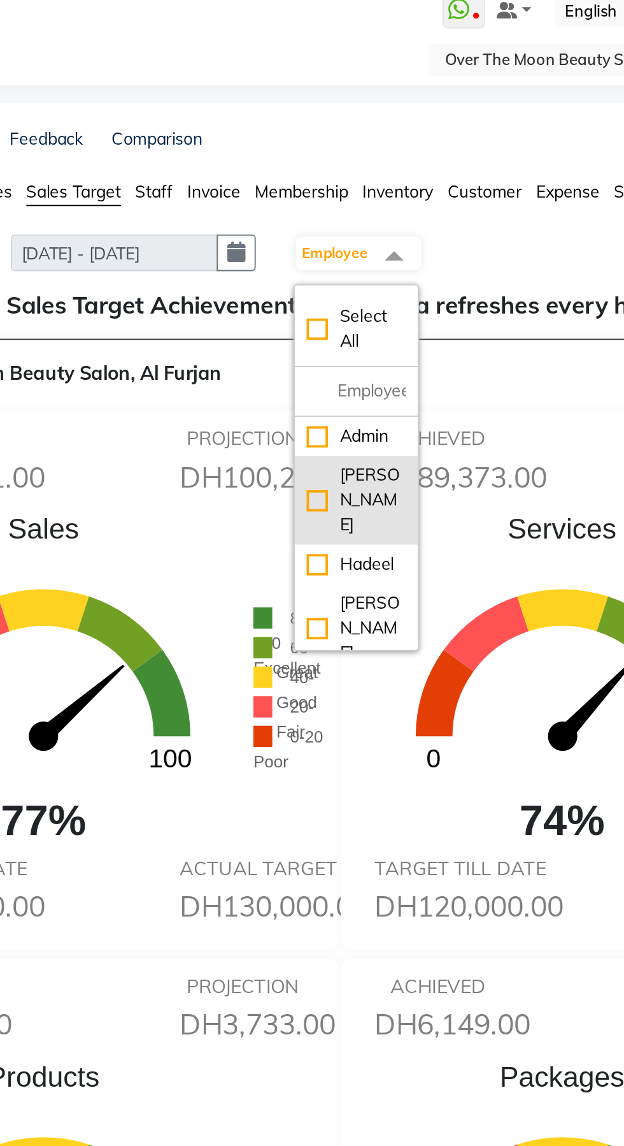
click at [373, 275] on div "[PERSON_NAME]" at bounding box center [346, 286] width 54 height 40
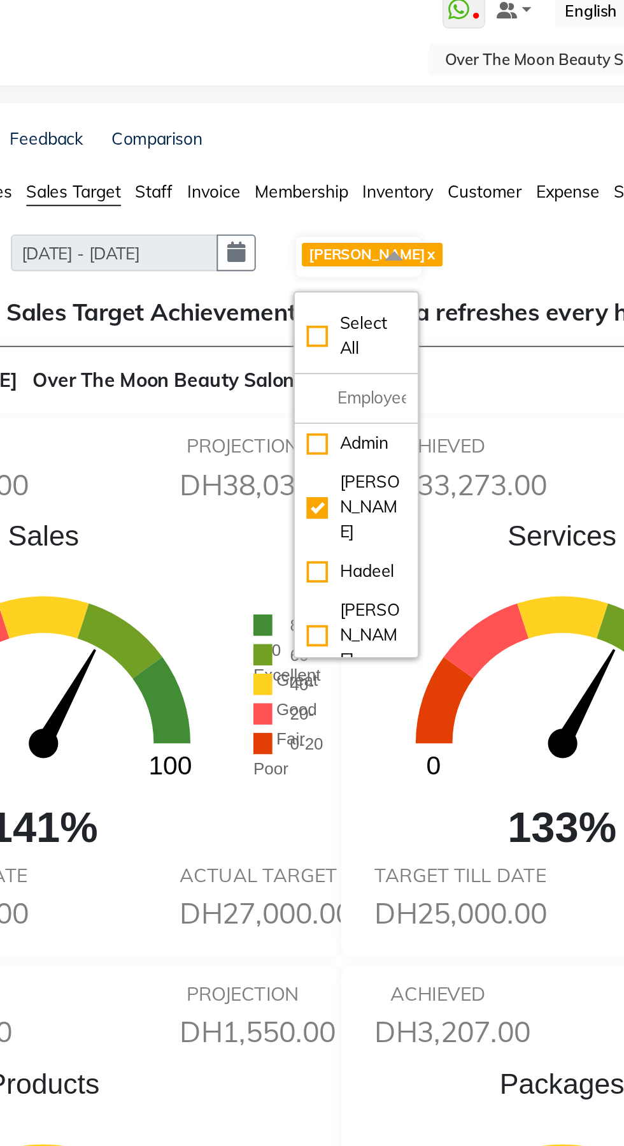
click at [319, 500] on h6 "DH27,000.00" at bounding box center [285, 509] width 68 height 18
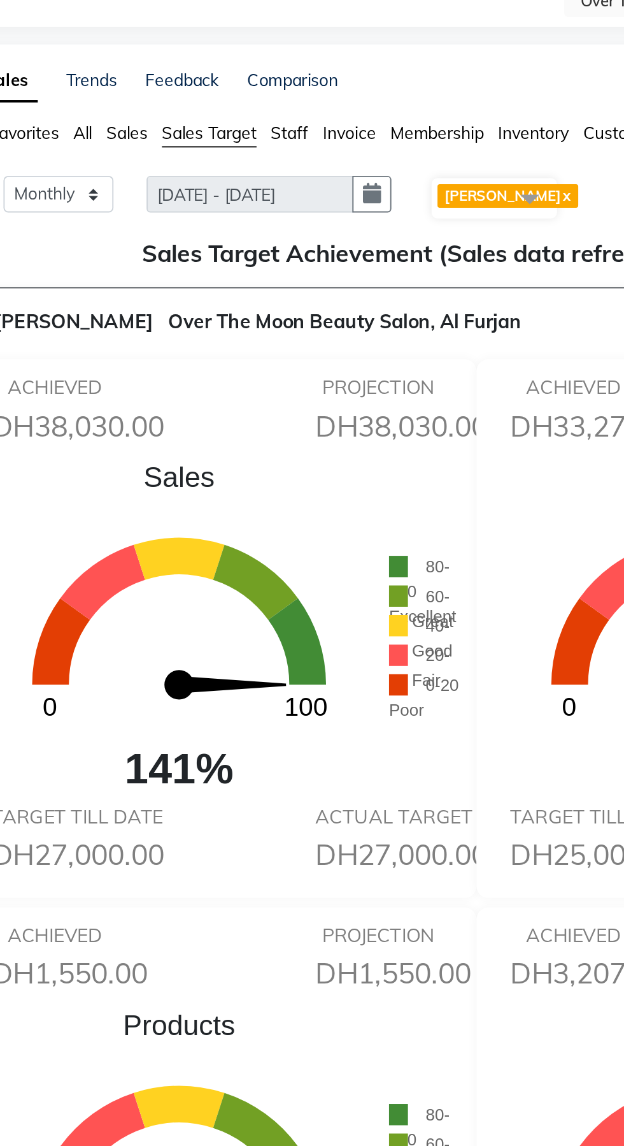
click at [378, 165] on span at bounding box center [366, 155] width 25 height 24
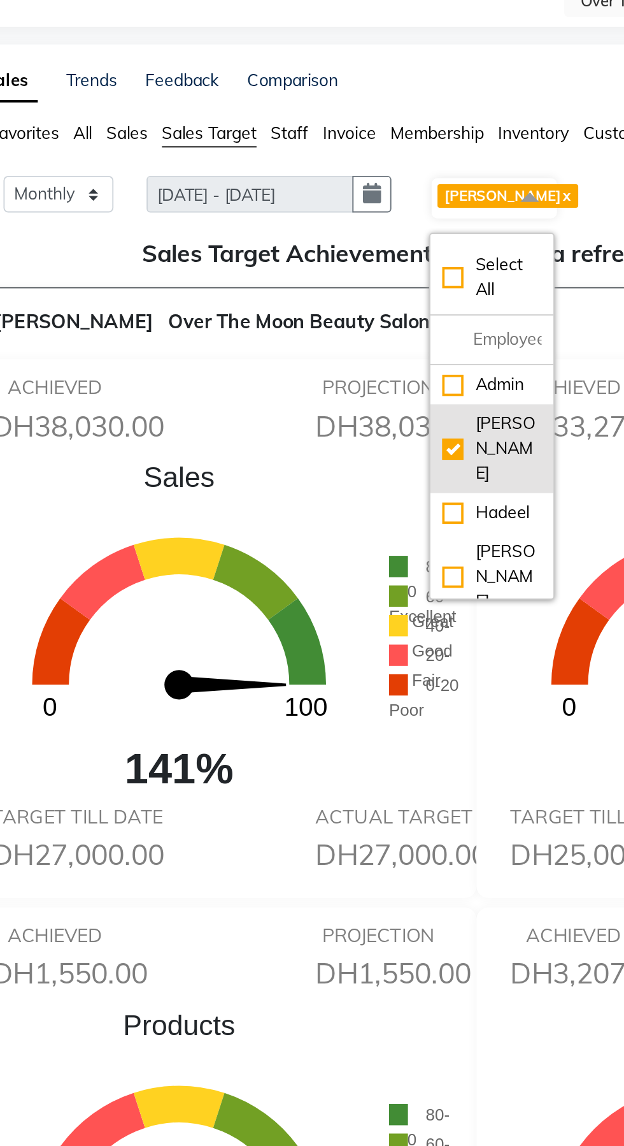
click at [352, 282] on div "[PERSON_NAME]" at bounding box center [346, 290] width 54 height 40
checkbox input "false"
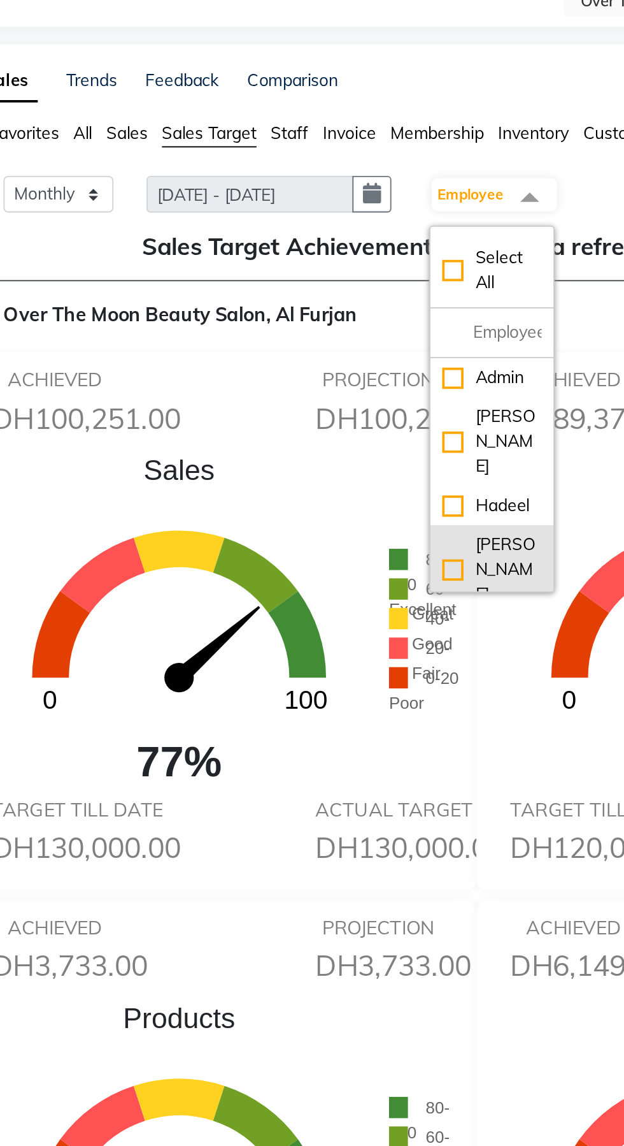
click at [338, 335] on div "[PERSON_NAME]" at bounding box center [346, 355] width 54 height 40
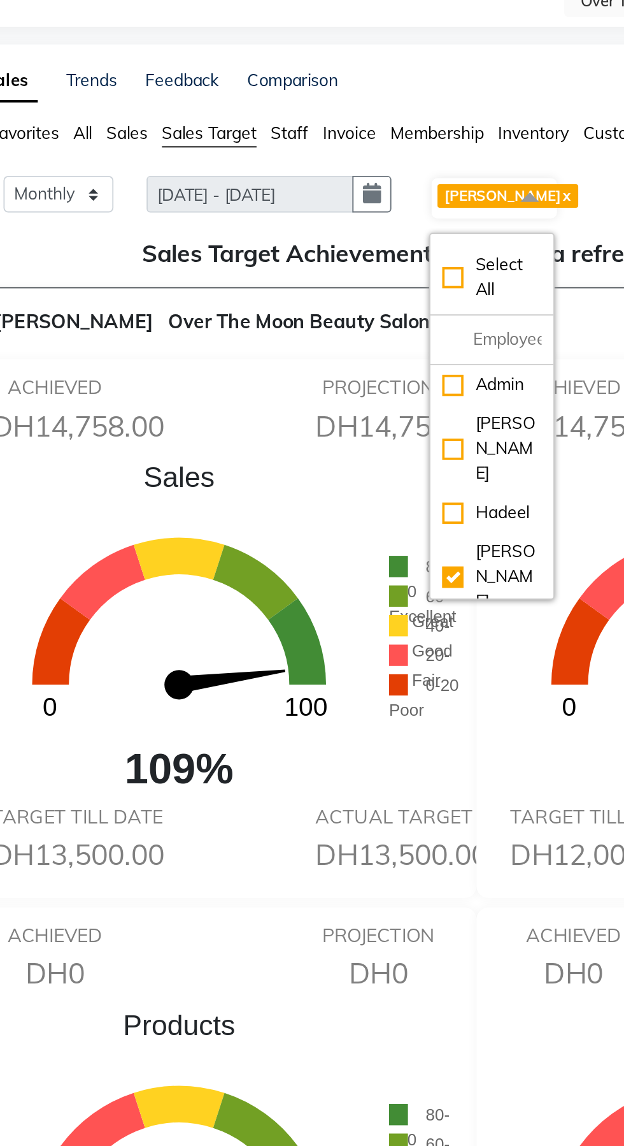
click at [250, 495] on div "ACTUAL TARGET DH13,500.00" at bounding box center [284, 502] width 87 height 41
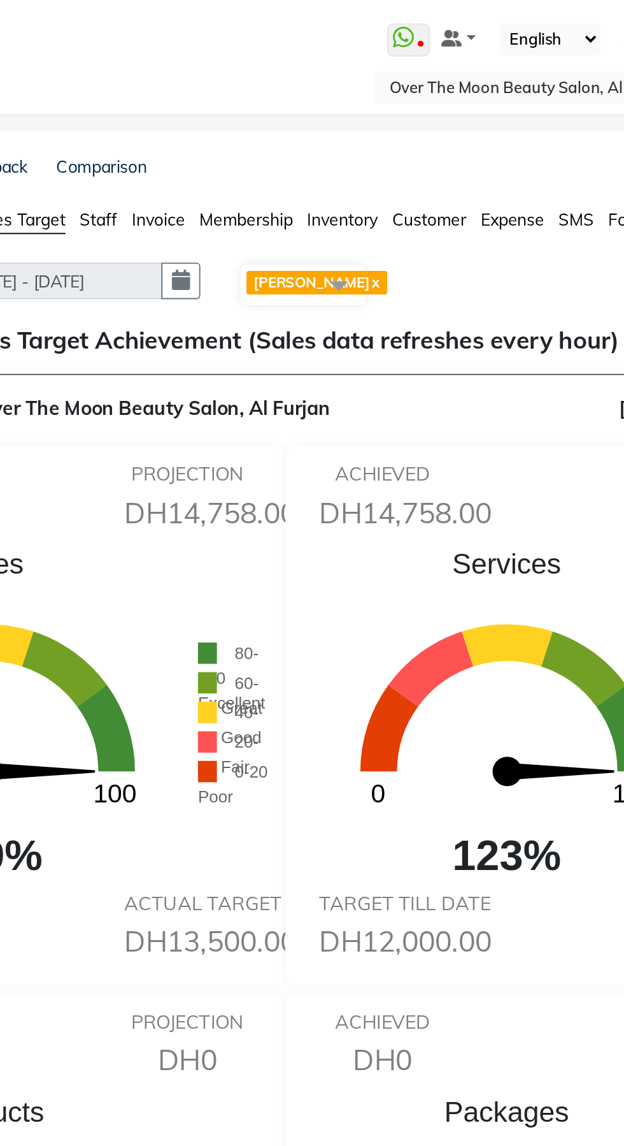
click at [379, 164] on span at bounding box center [366, 155] width 25 height 24
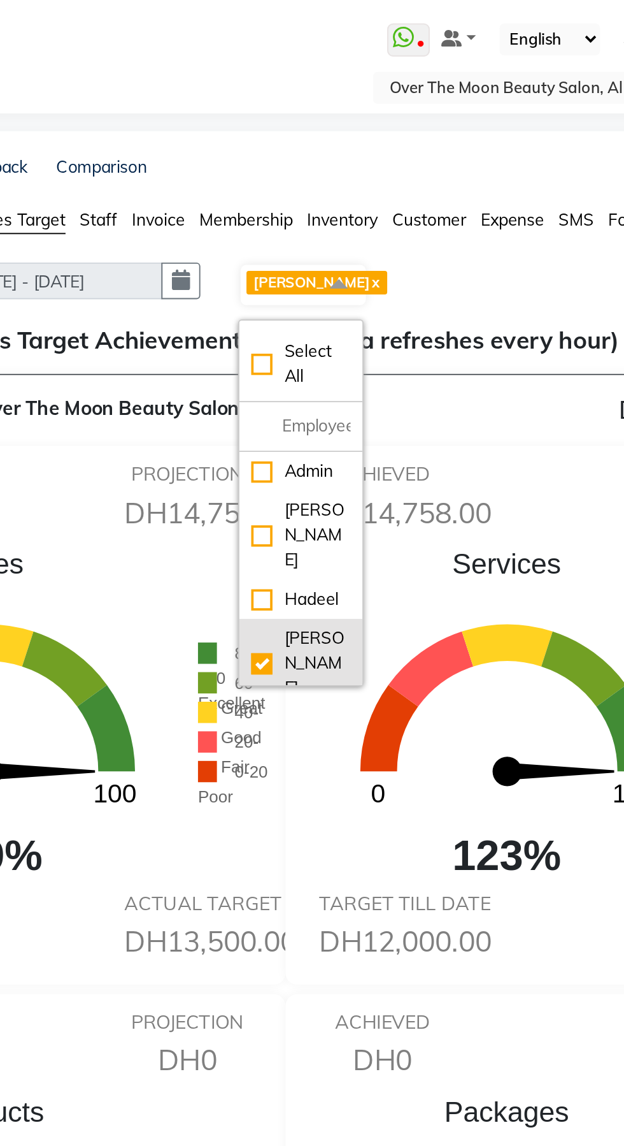
click at [362, 339] on div "[PERSON_NAME]" at bounding box center [346, 359] width 54 height 40
checkbox input "false"
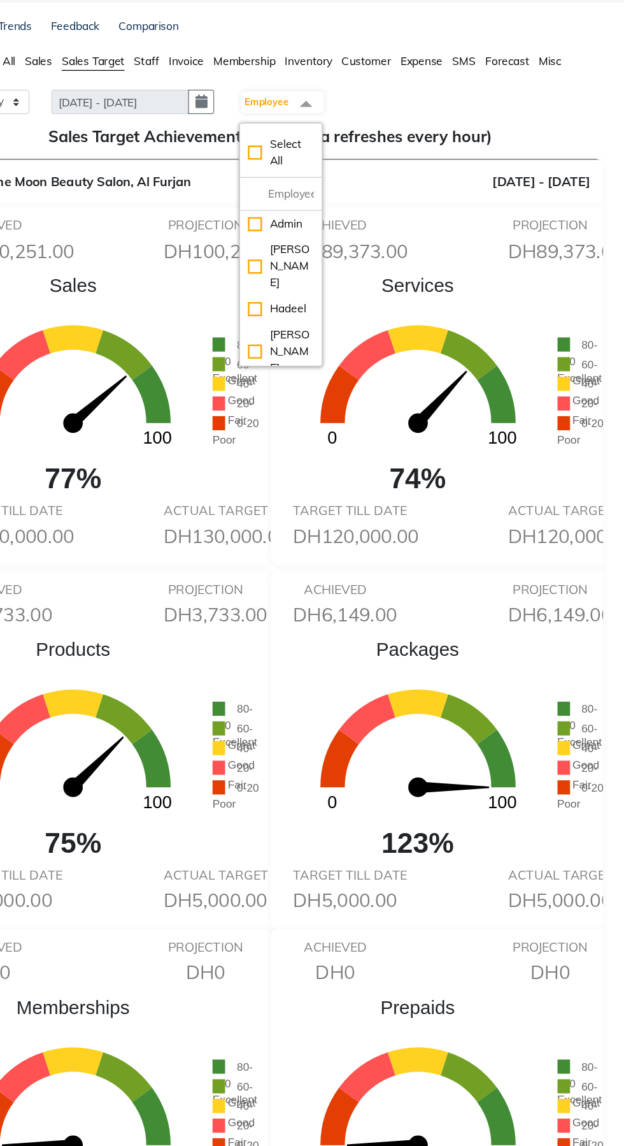
click at [376, 161] on span at bounding box center [366, 155] width 25 height 24
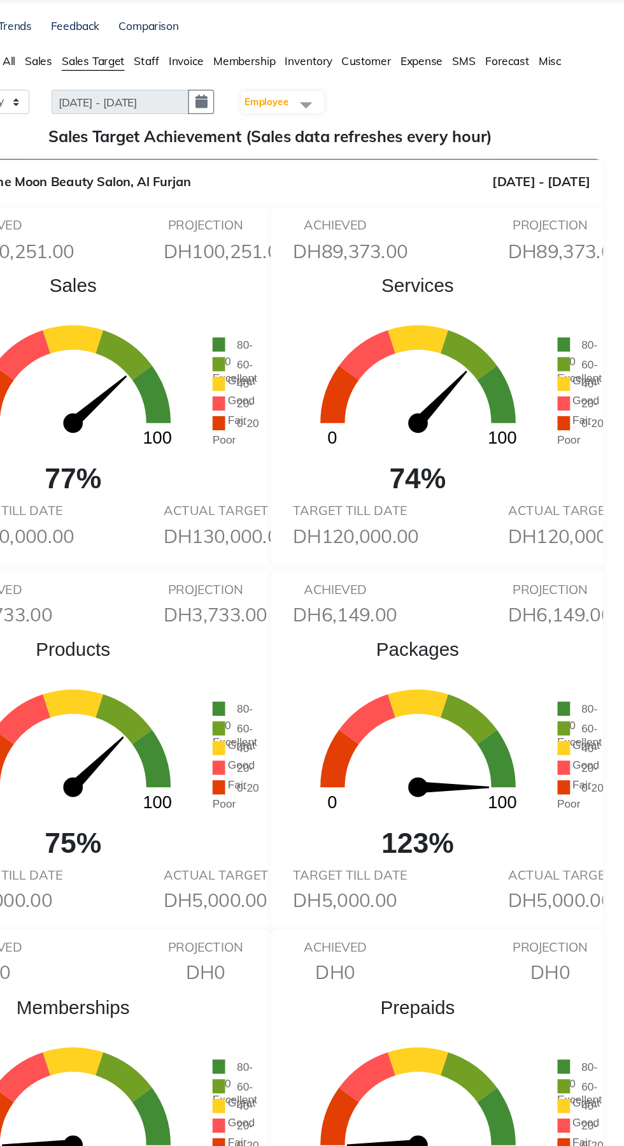
click at [376, 161] on span at bounding box center [366, 155] width 25 height 24
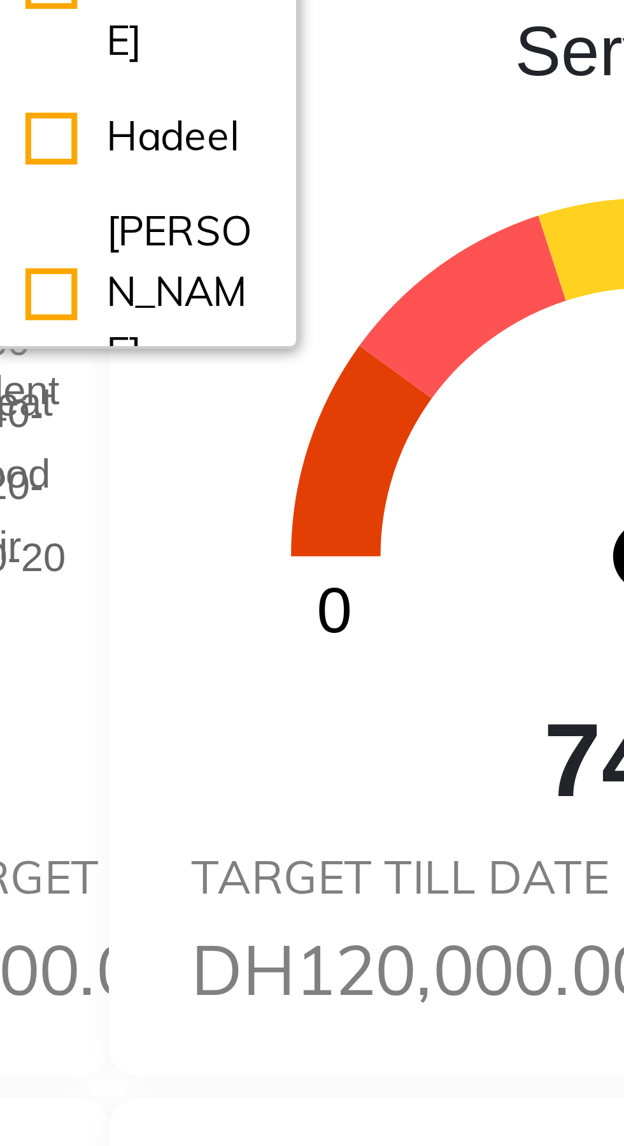
click at [357, 404] on div "[PERSON_NAME]" at bounding box center [346, 424] width 54 height 40
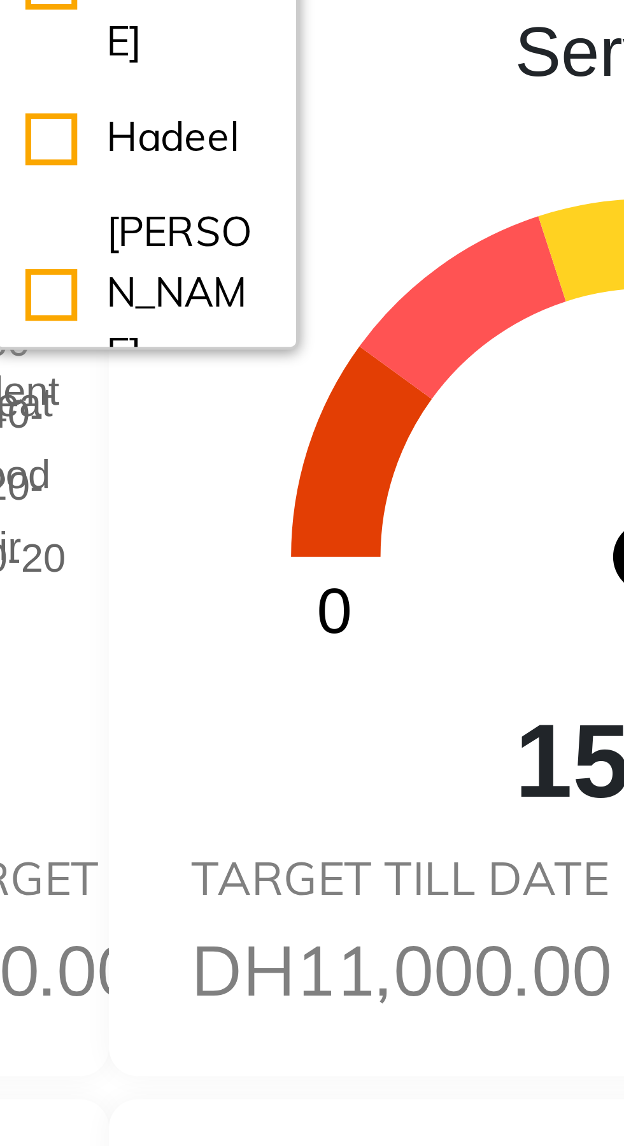
click at [375, 421] on icon "0 100" at bounding box center [457, 394] width 226 height 147
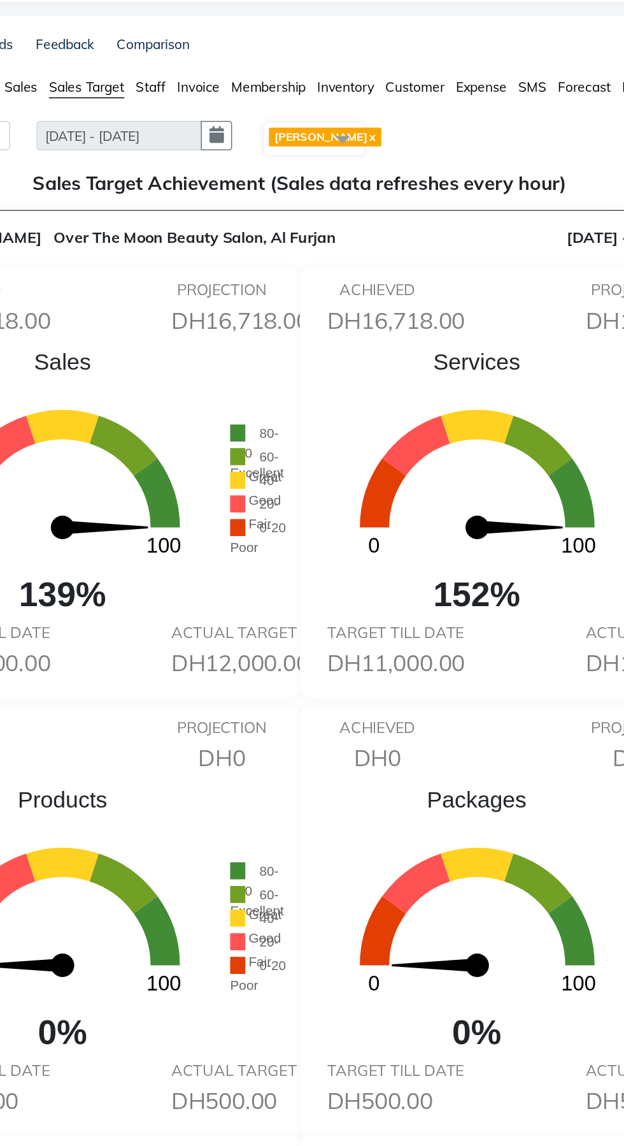
click at [377, 161] on span at bounding box center [366, 155] width 25 height 24
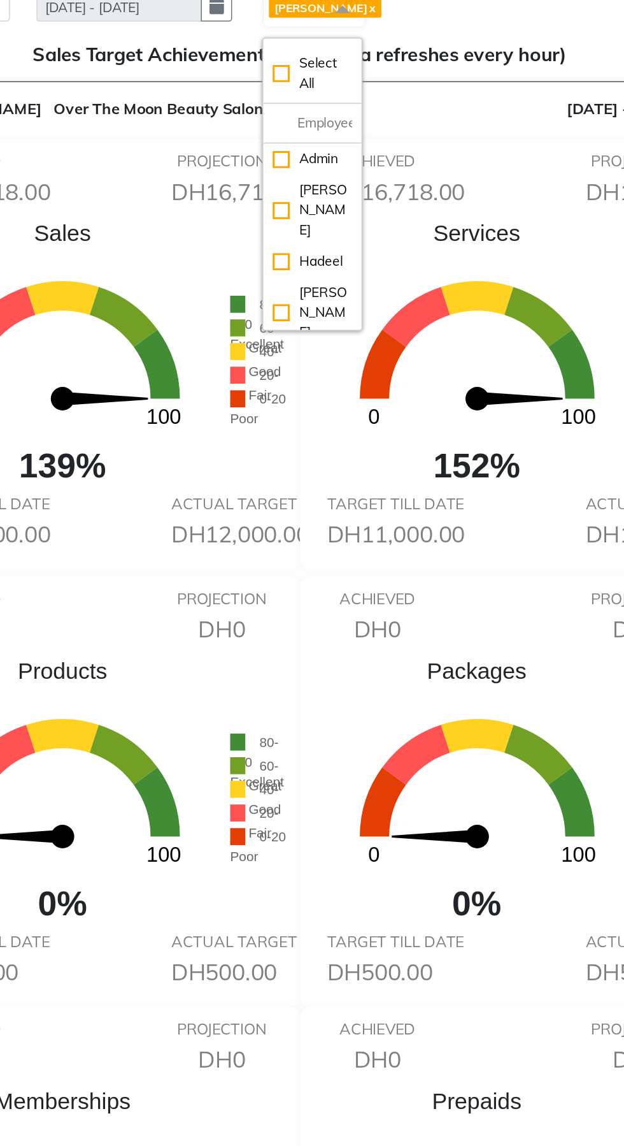
click at [456, 338] on icon at bounding box center [457, 349] width 49 height 23
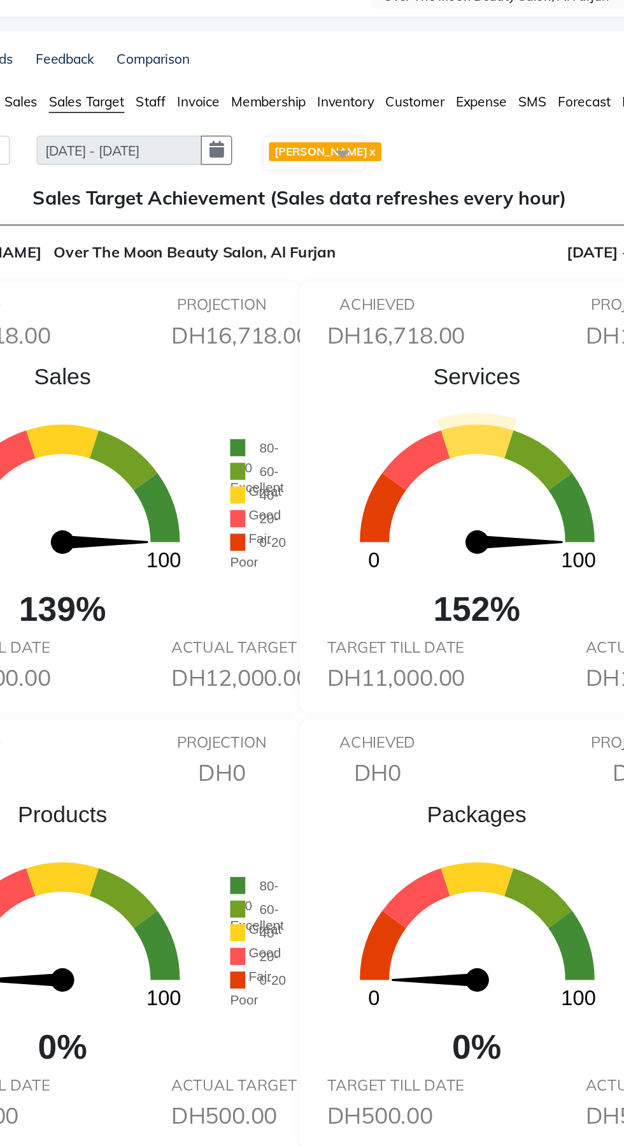
click at [359, 152] on span "[PERSON_NAME] x" at bounding box center [355, 154] width 76 height 13
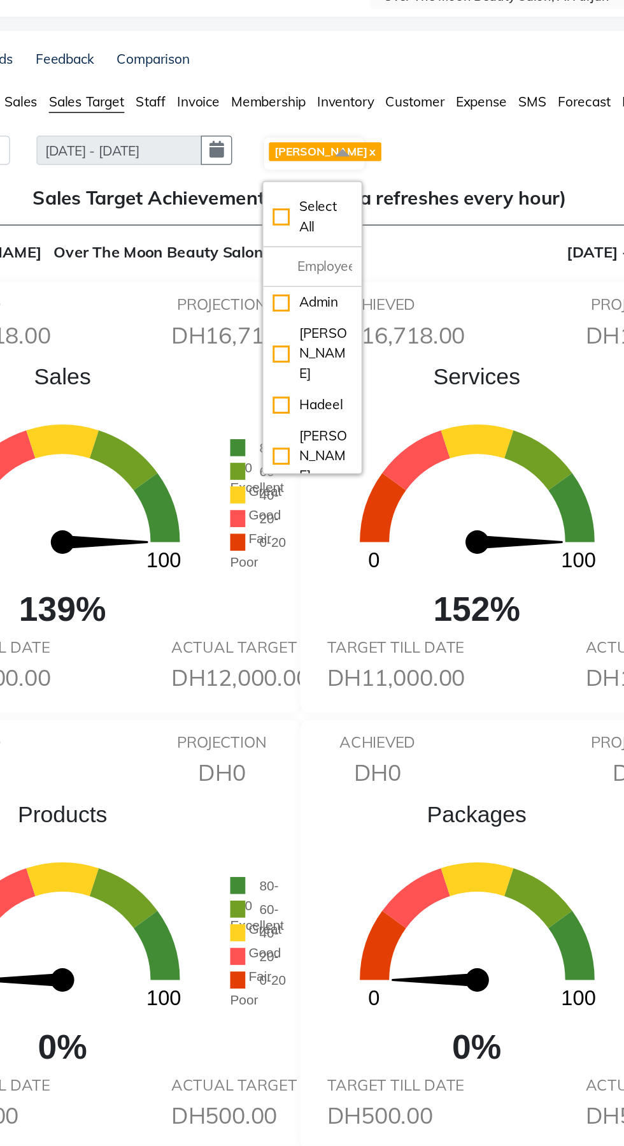
click at [347, 408] on div "[PERSON_NAME]" at bounding box center [346, 428] width 54 height 40
checkbox input "false"
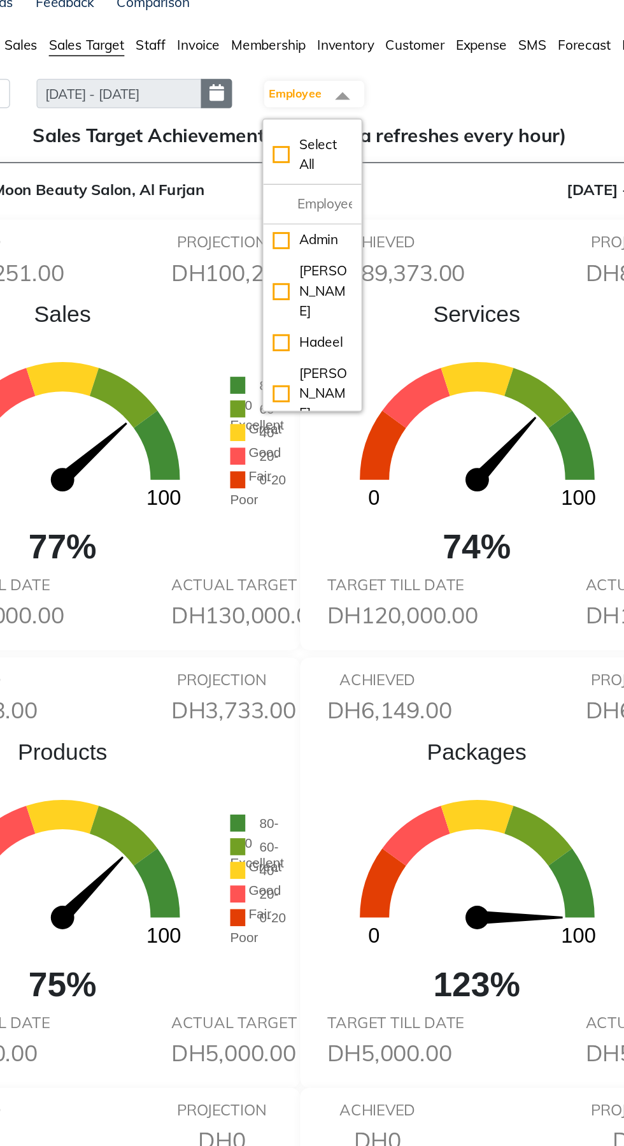
click at [282, 155] on button "button" at bounding box center [281, 153] width 21 height 20
select select "8"
select select "2025"
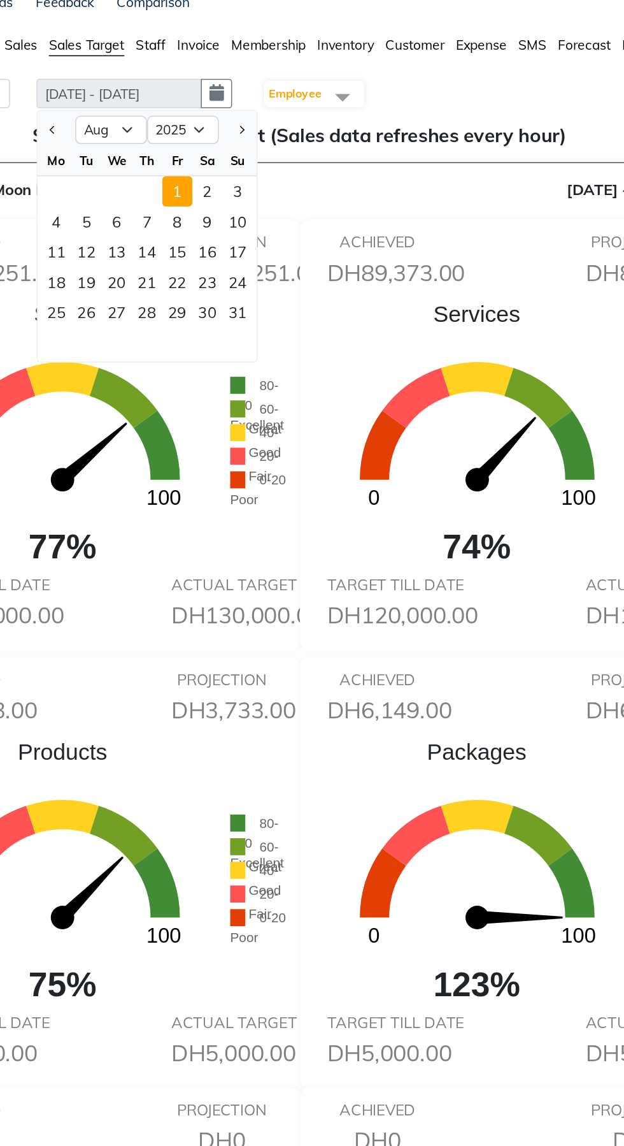
click at [255, 219] on div "1" at bounding box center [255, 219] width 20 height 20
click at [372, 162] on span at bounding box center [366, 155] width 25 height 24
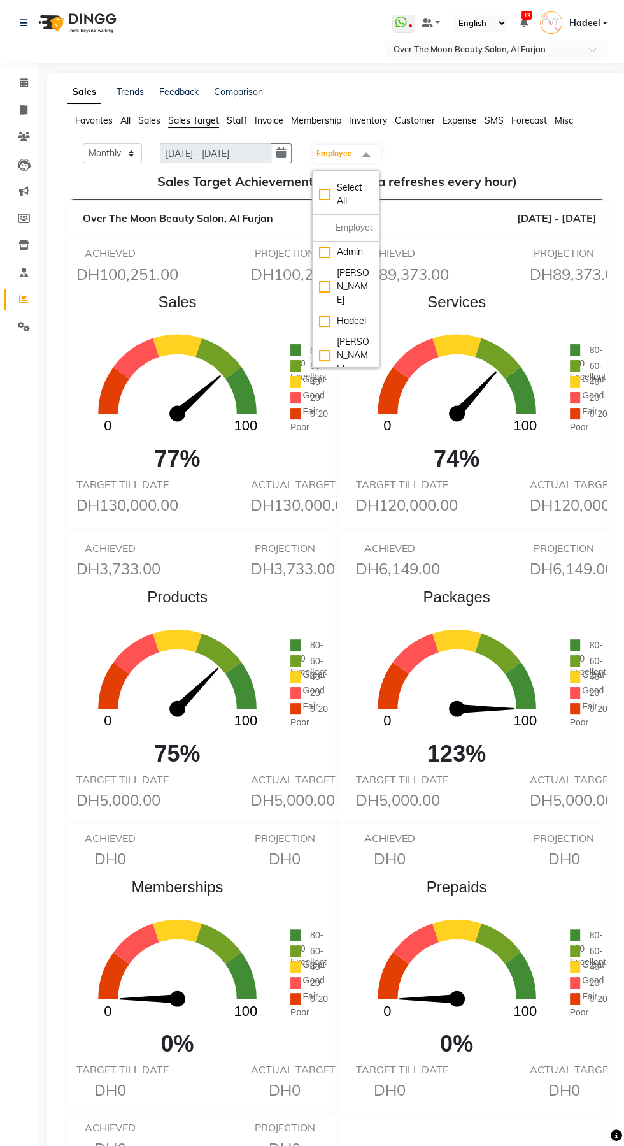
click at [379, 143] on span at bounding box center [366, 155] width 25 height 24
click at [443, 261] on div "ACHIEVED DH89,373.00 PROJECTION DH89,373.00" at bounding box center [478, 267] width 262 height 41
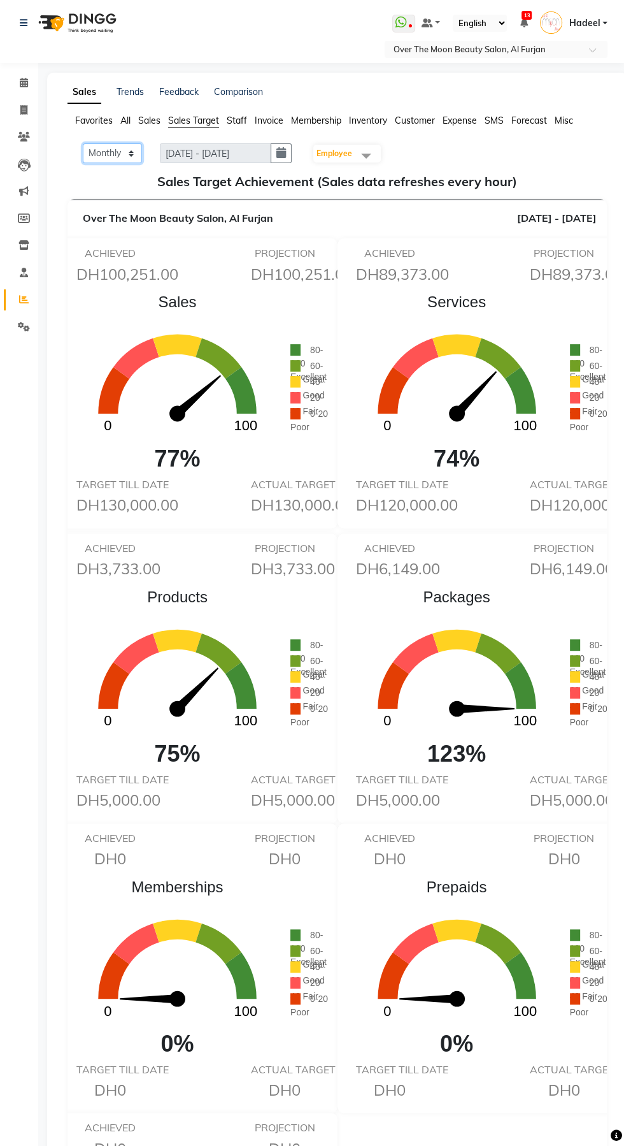
click at [131, 150] on select "Monthly Weekly" at bounding box center [112, 153] width 59 height 20
click at [96, 115] on span "Favorites" at bounding box center [94, 120] width 38 height 11
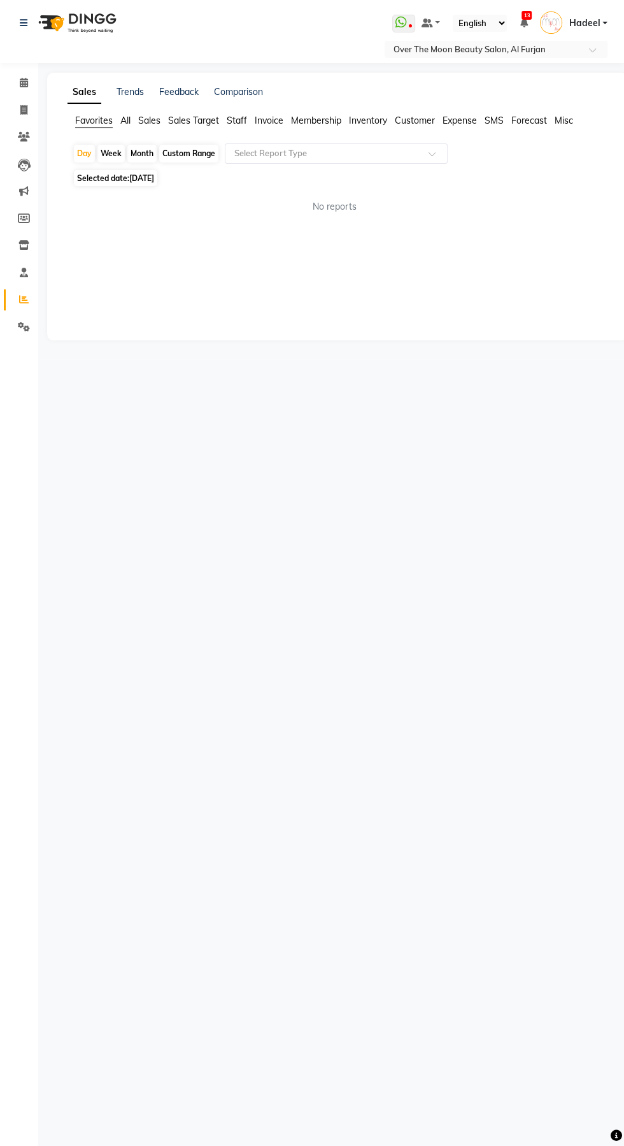
click at [215, 125] on span "Sales Target" at bounding box center [193, 120] width 51 height 11
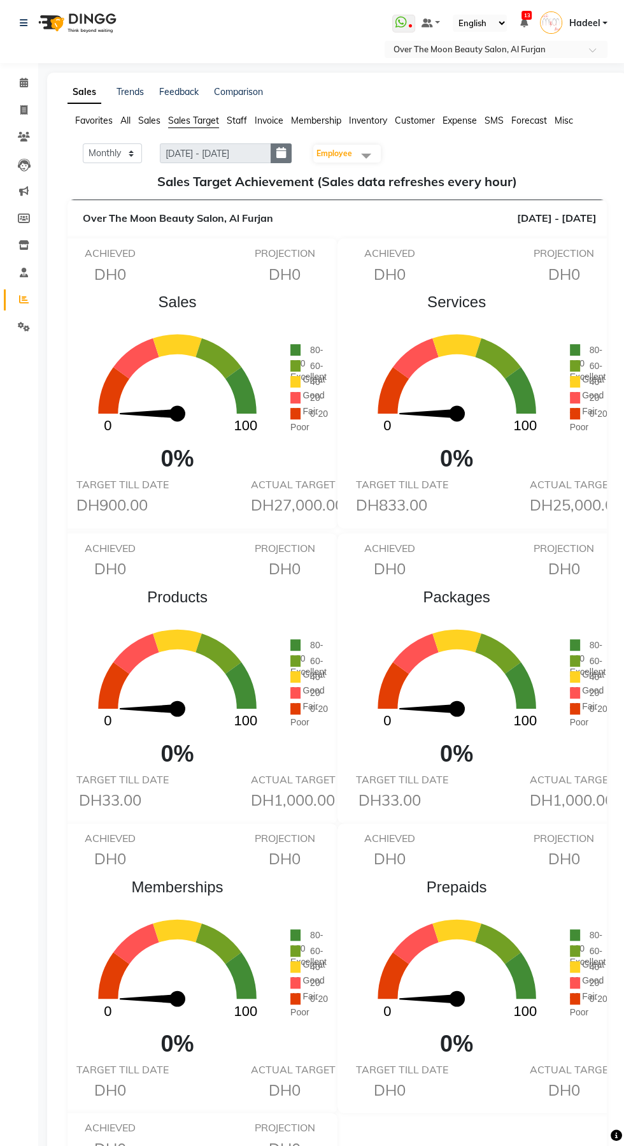
click at [286, 153] on icon "button" at bounding box center [282, 153] width 10 height 1
select select "9"
select select "2025"
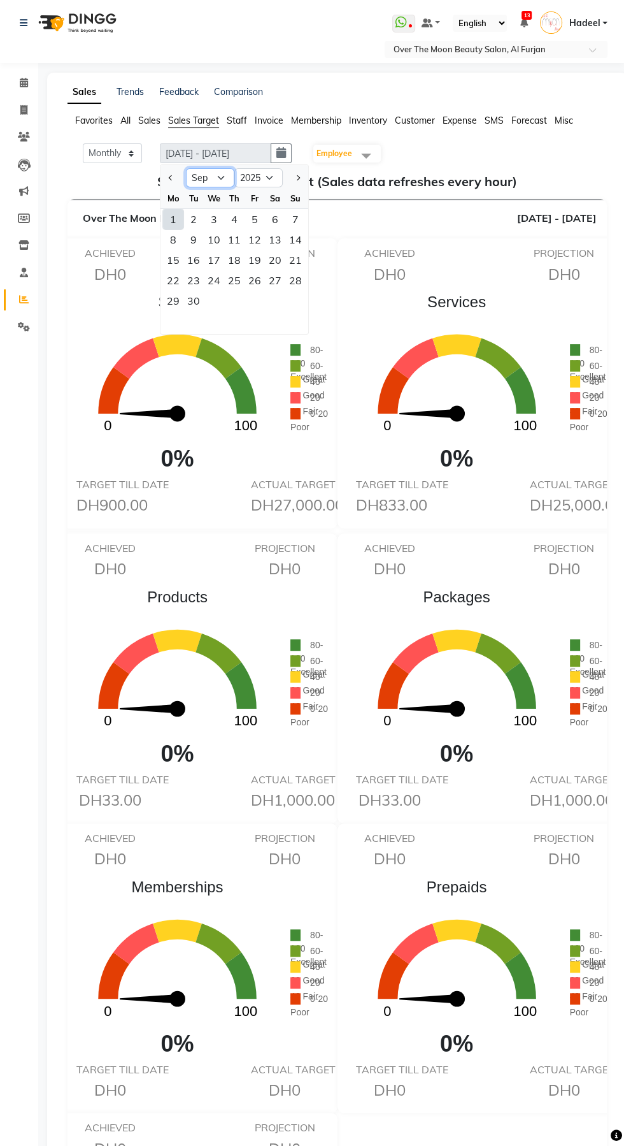
click at [213, 181] on select "Jan Feb Mar Apr May Jun [DATE] Aug Sep Oct Nov Dec" at bounding box center [210, 177] width 48 height 19
select select "8"
click at [186, 168] on select "Jan Feb Mar Apr May Jun [DATE] Aug Sep Oct Nov Dec" at bounding box center [210, 177] width 48 height 19
click at [255, 214] on div "1" at bounding box center [255, 219] width 20 height 20
type input "[DATE] - [DATE]"
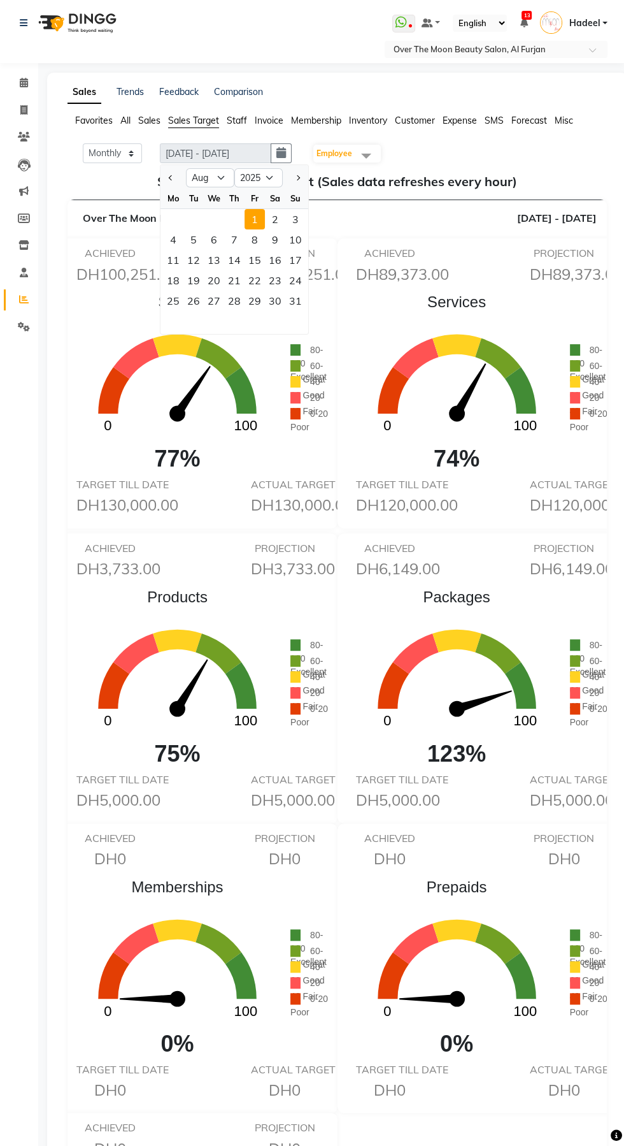
click at [426, 373] on icon "0 100" at bounding box center [457, 390] width 226 height 147
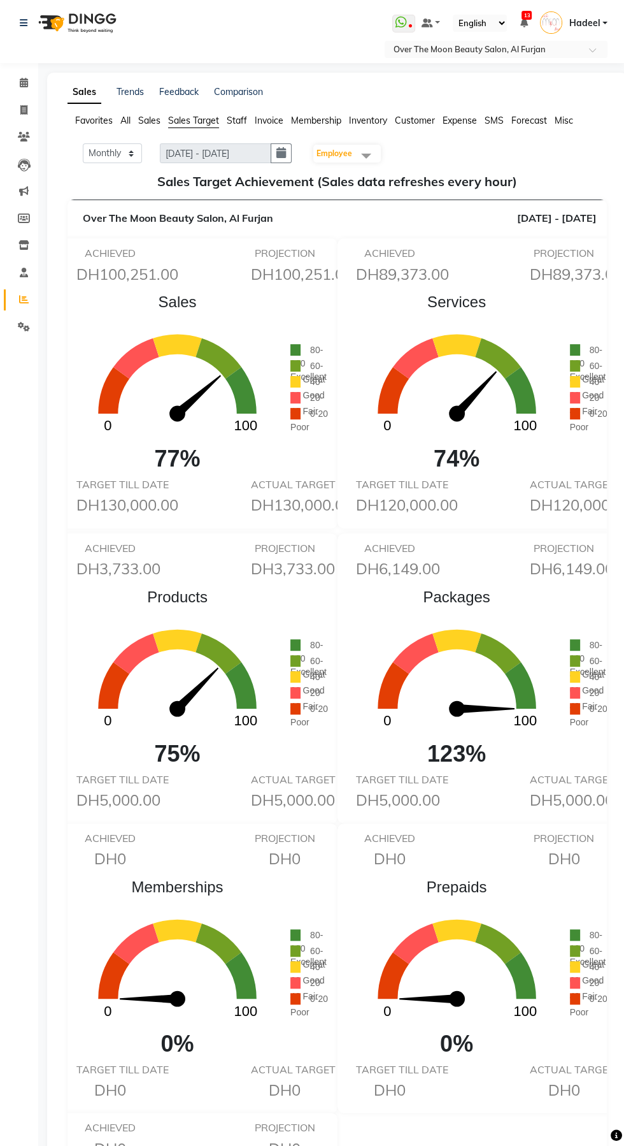
click at [369, 145] on span at bounding box center [366, 155] width 25 height 24
click at [347, 426] on li "[PERSON_NAME]" at bounding box center [346, 450] width 66 height 48
checkbox input "true"
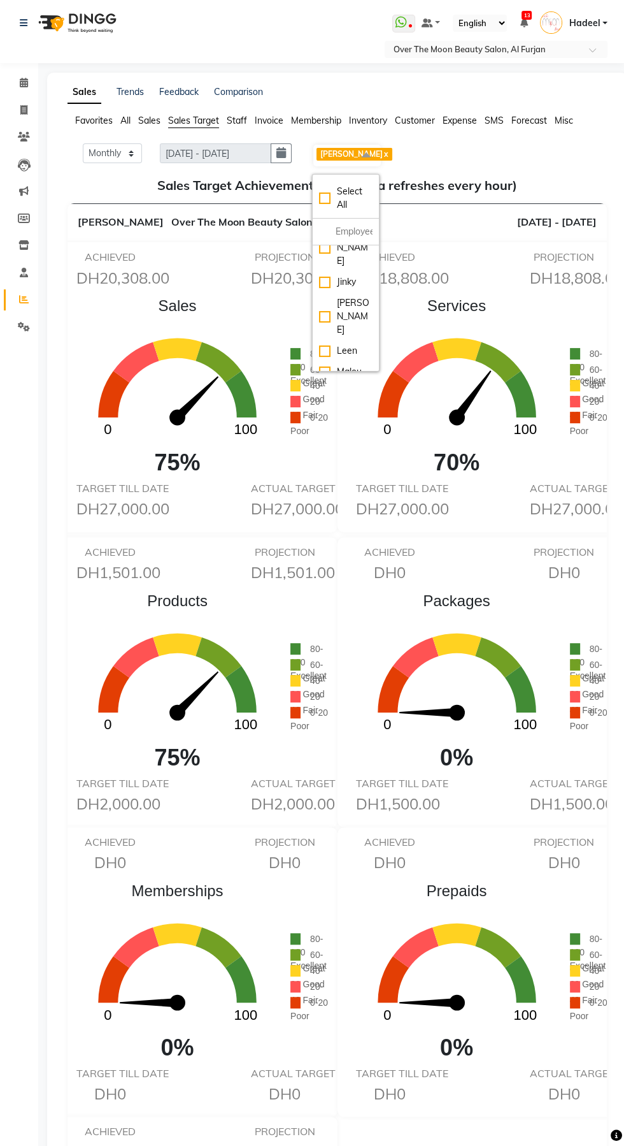
click at [420, 793] on div "TARGET TILL DATE DH1,500.00" at bounding box center [390, 797] width 87 height 41
click at [25, 76] on span at bounding box center [24, 83] width 22 height 15
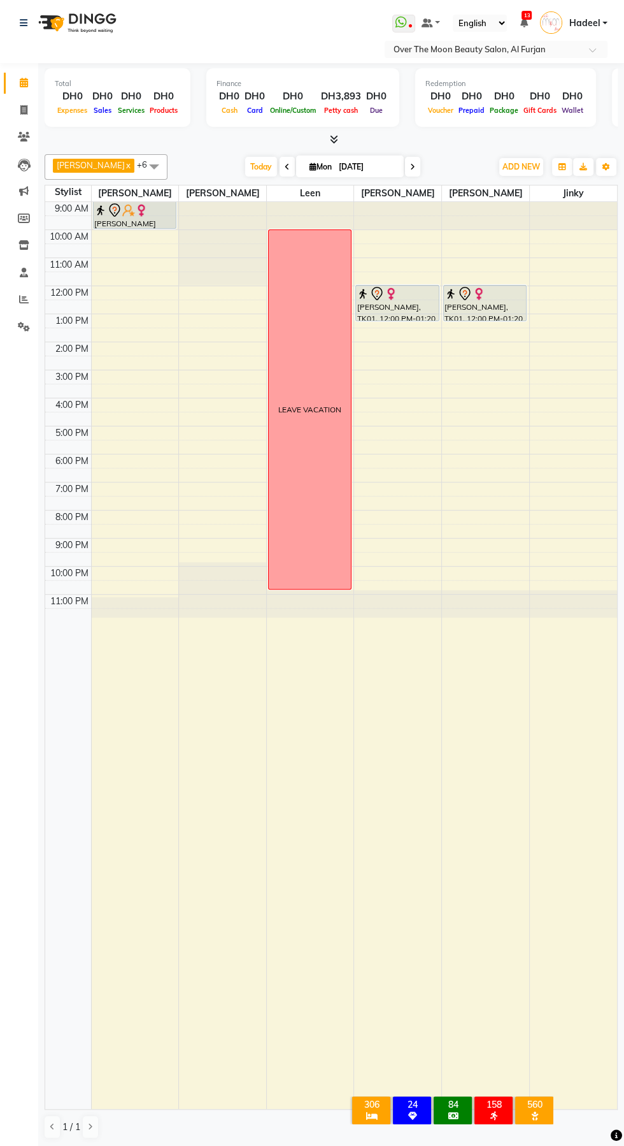
click at [285, 166] on icon at bounding box center [287, 167] width 5 height 8
type input "[DATE]"
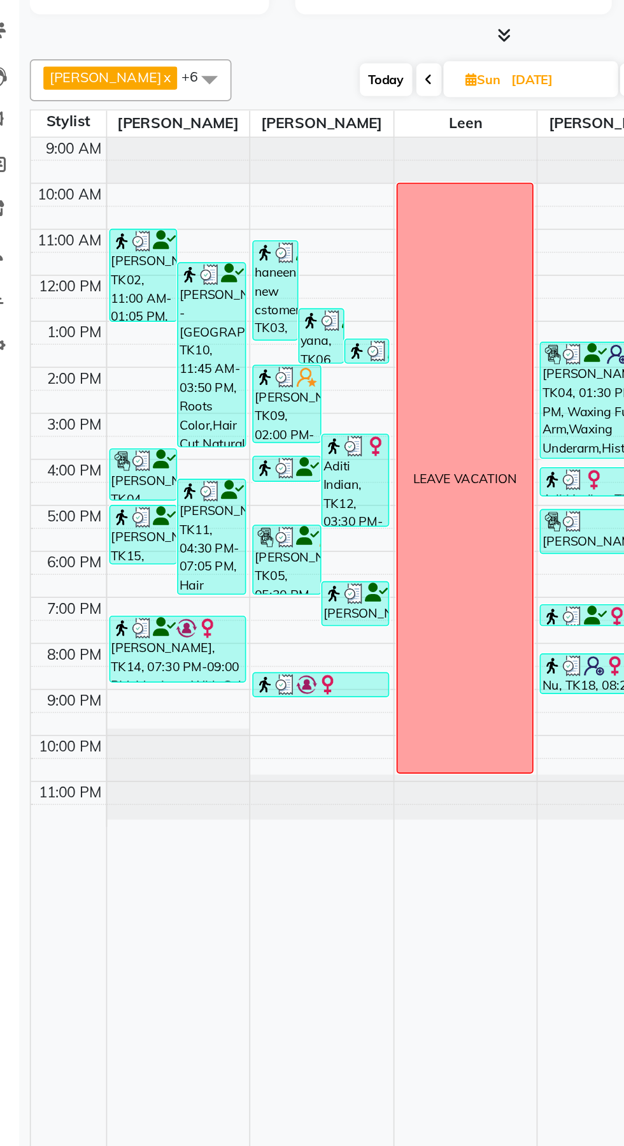
click at [197, 456] on div "[PERSON_NAME], TK05, 05:30 PM-07:05 PM, Goldwell Root Coloring (DH330)" at bounding box center [201, 458] width 41 height 41
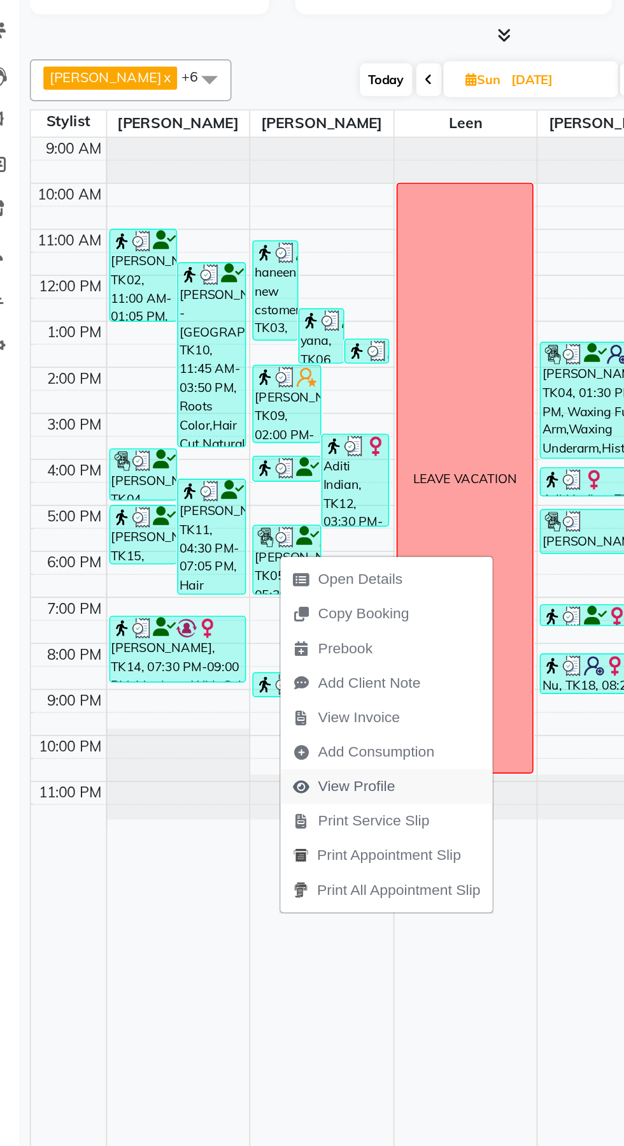
click at [248, 598] on span "View Profile" at bounding box center [243, 597] width 47 height 13
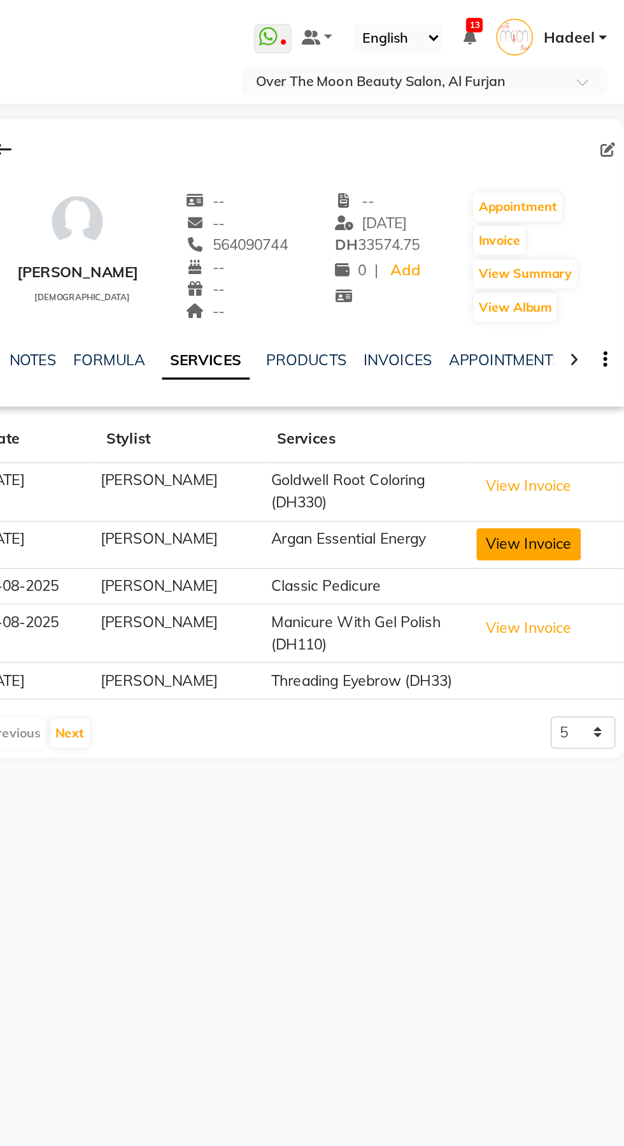
click at [557, 333] on button "View Invoice" at bounding box center [560, 332] width 64 height 20
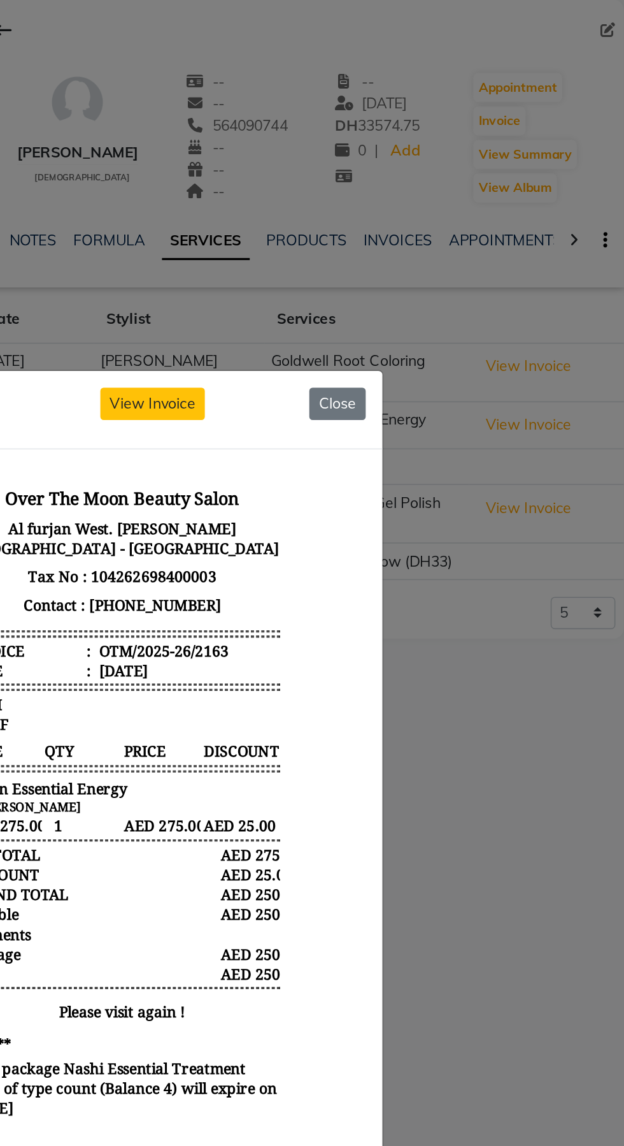
click at [535, 553] on ngb-modal-window "INVOICE View Invoice Close" at bounding box center [312, 573] width 624 height 1146
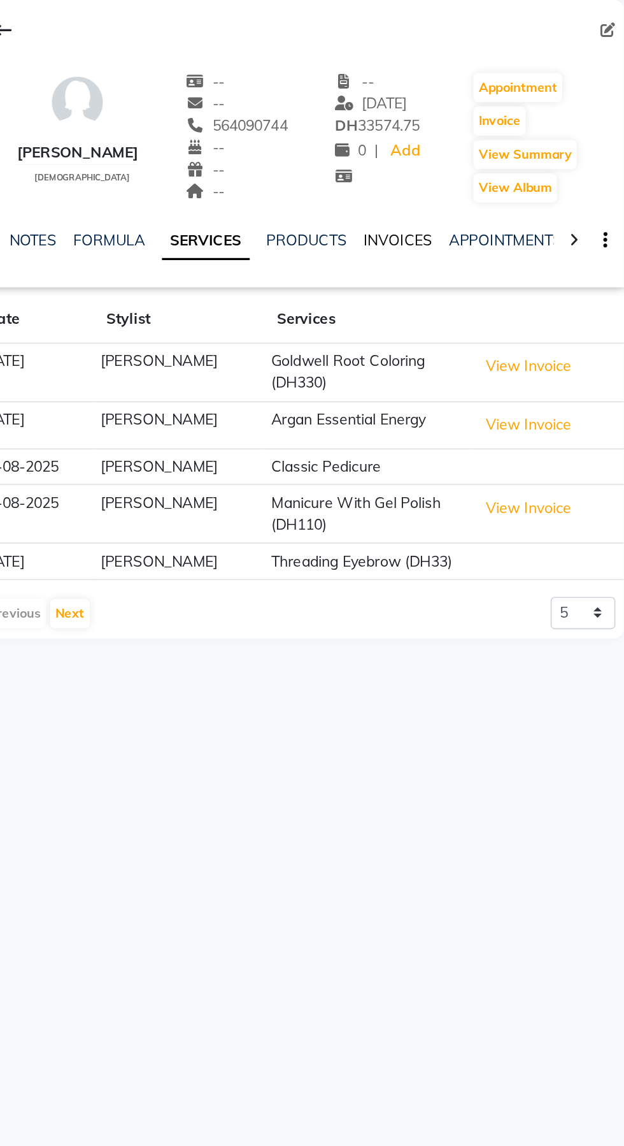
click at [482, 221] on link "INVOICES" at bounding box center [480, 218] width 42 height 11
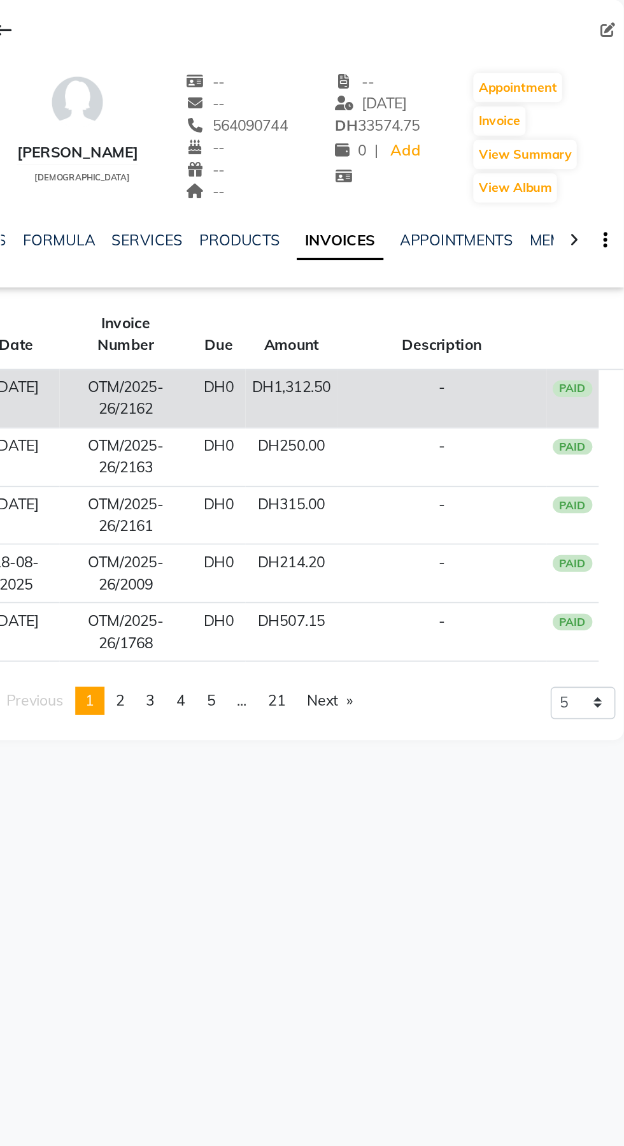
click at [594, 320] on td "PAID" at bounding box center [587, 316] width 32 height 36
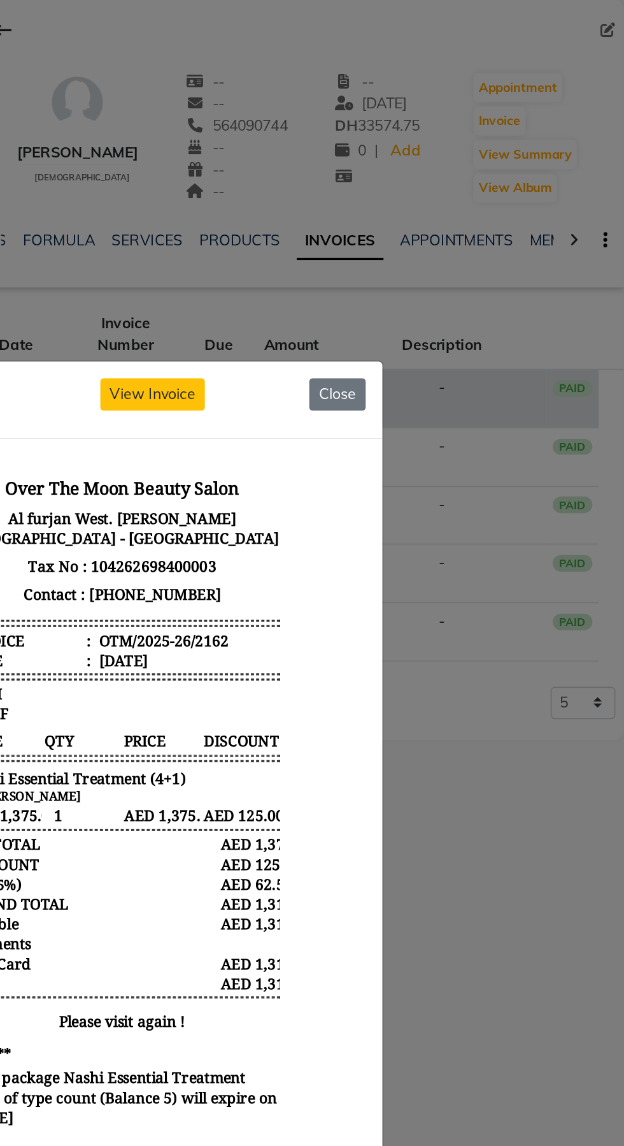
scroll to position [10, 0]
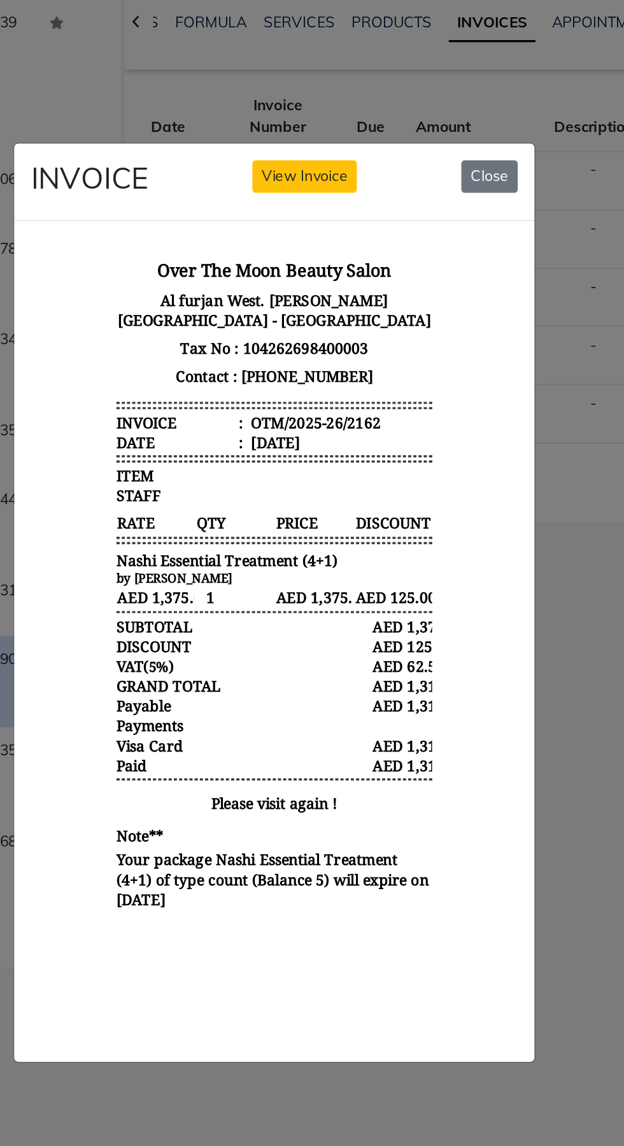
click at [497, 660] on ngb-modal-window "INVOICE View Invoice Close" at bounding box center [312, 573] width 624 height 1146
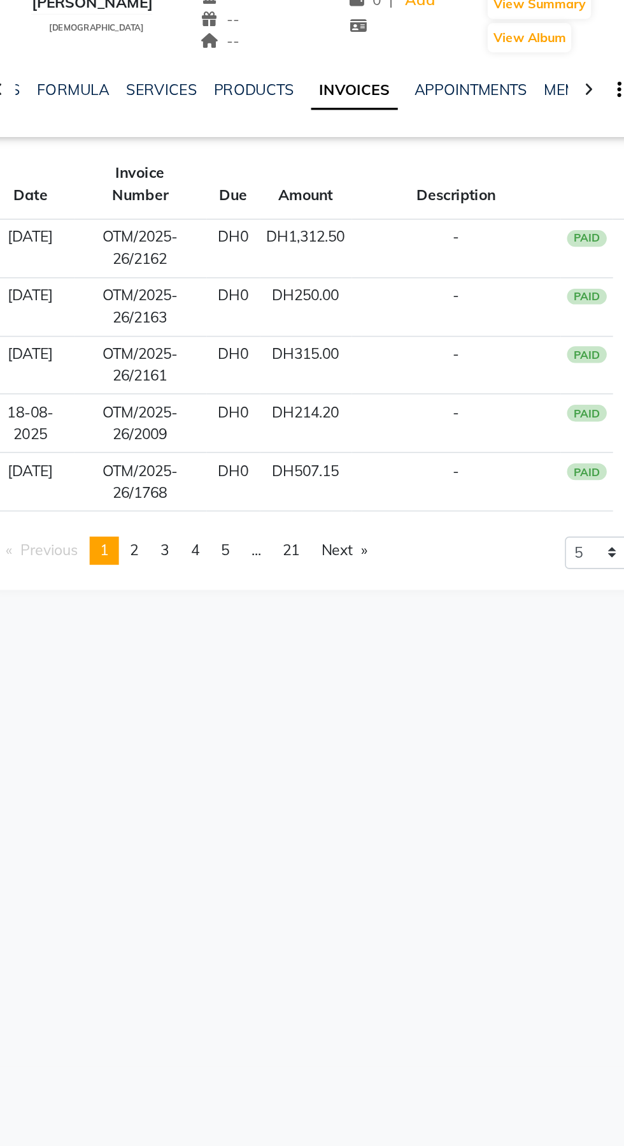
scroll to position [0, 0]
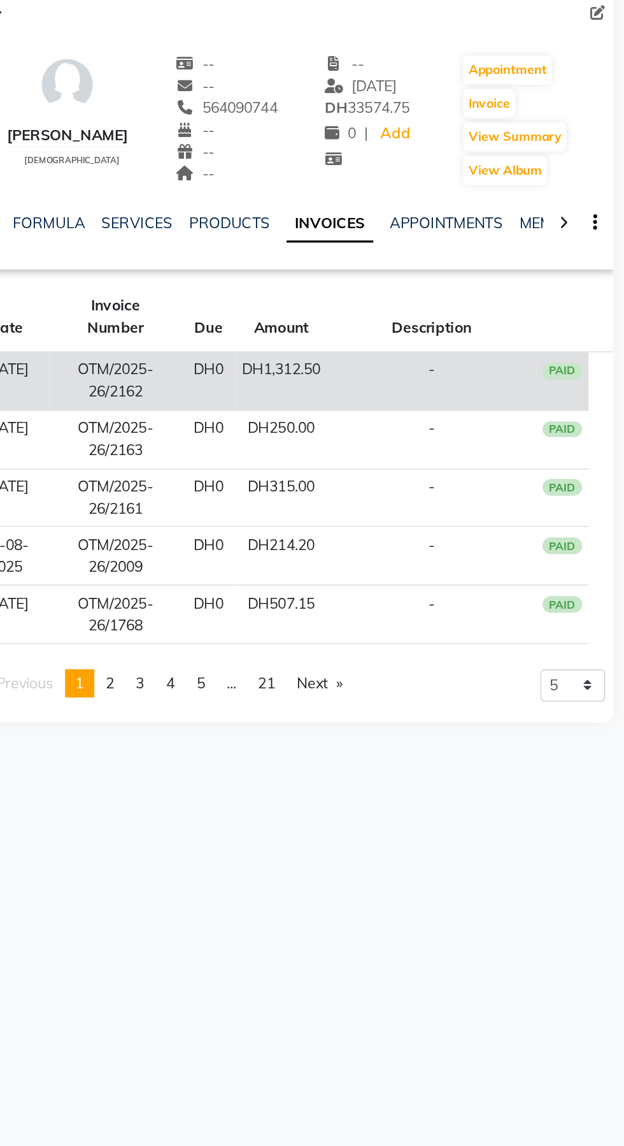
click at [593, 309] on div "PAID" at bounding box center [587, 310] width 24 height 10
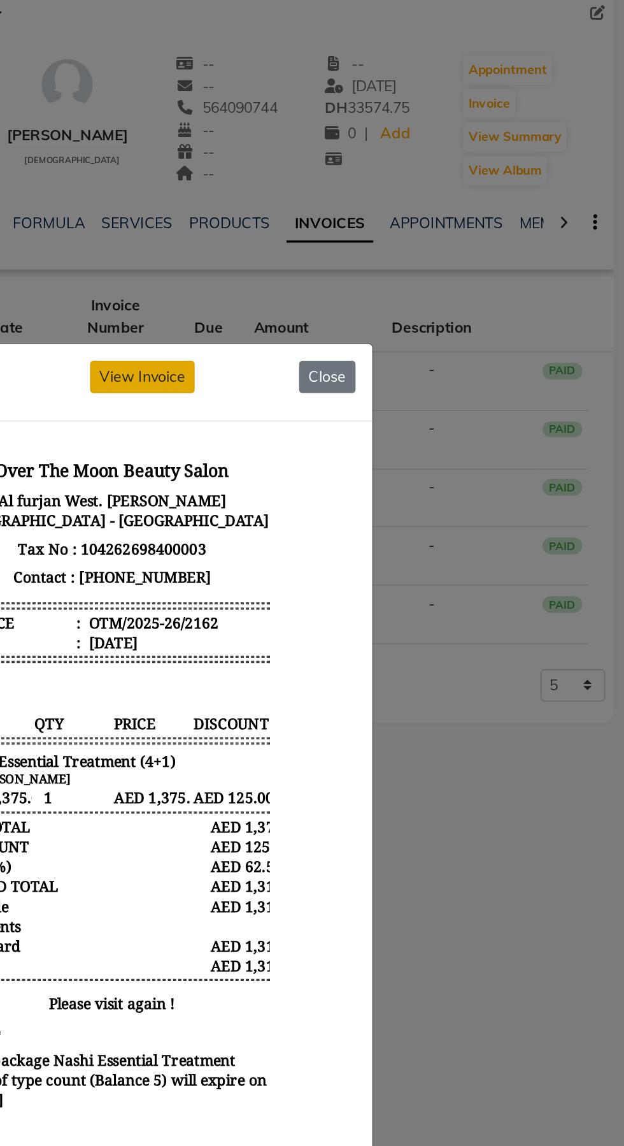
click at [329, 323] on button "View Invoice" at bounding box center [331, 313] width 64 height 20
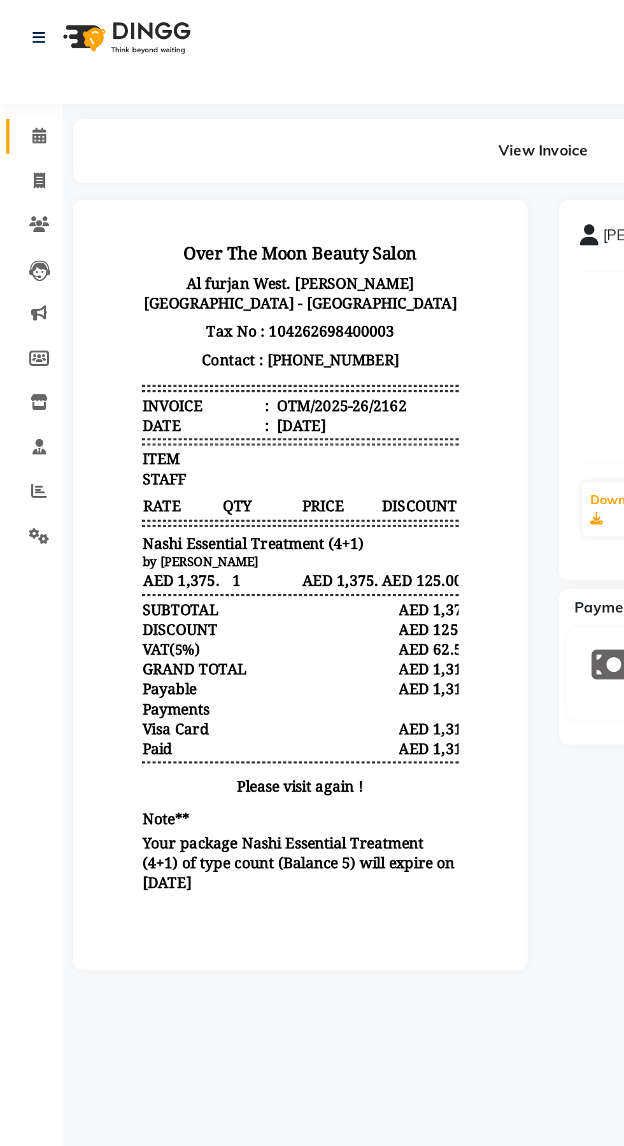
click at [29, 75] on link "Calendar" at bounding box center [19, 83] width 31 height 21
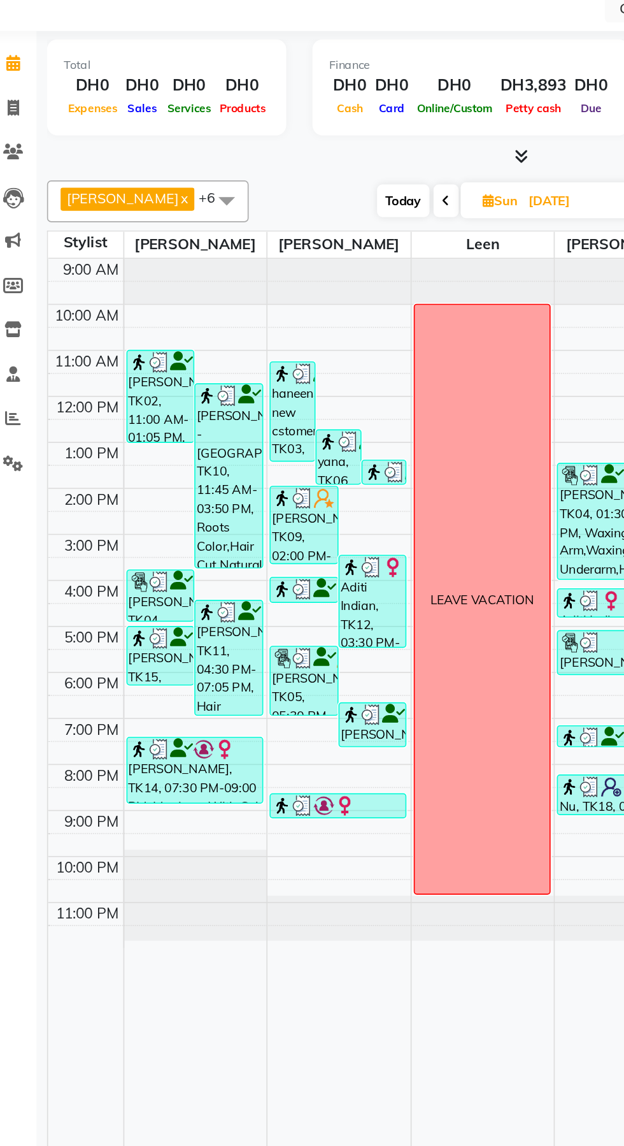
click at [166, 464] on div "[PERSON_NAME], TK11, 04:30 PM-07:05 PM, Hair Coloring Medium,Hair Collagen Mask…" at bounding box center [155, 444] width 41 height 69
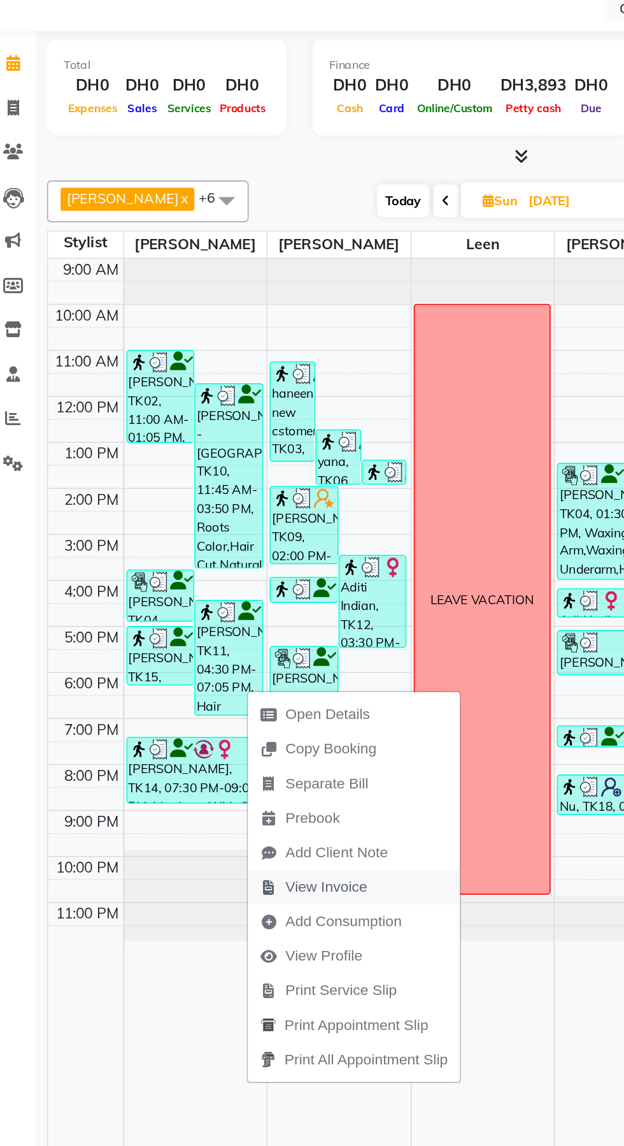
click at [239, 590] on span "View Invoice" at bounding box center [215, 584] width 50 height 13
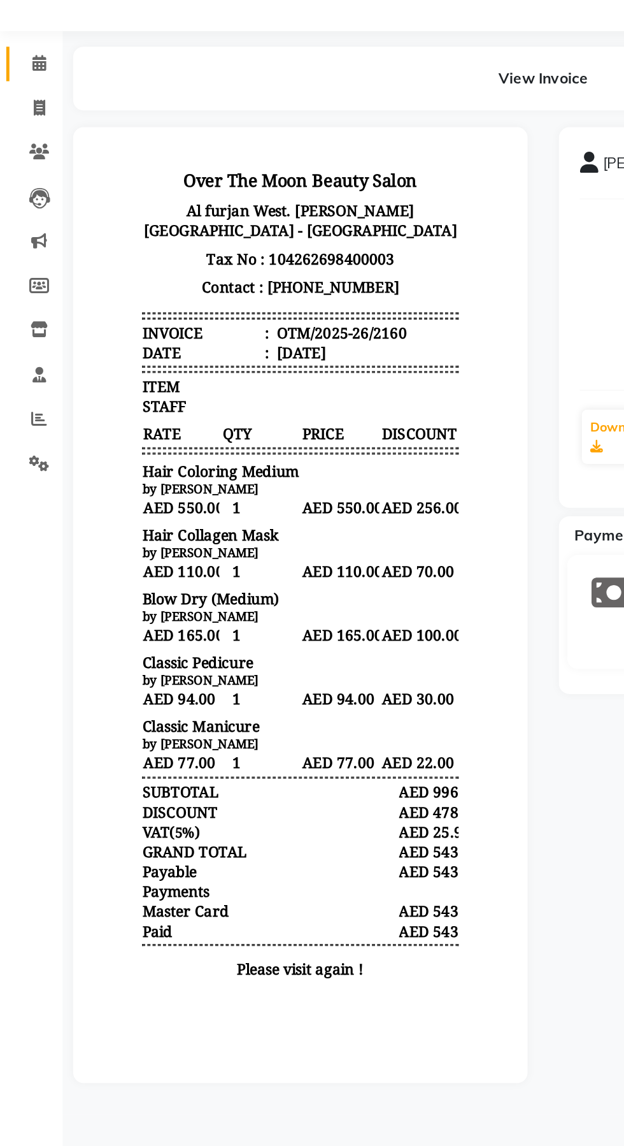
click at [20, 75] on link "Calendar" at bounding box center [19, 83] width 31 height 21
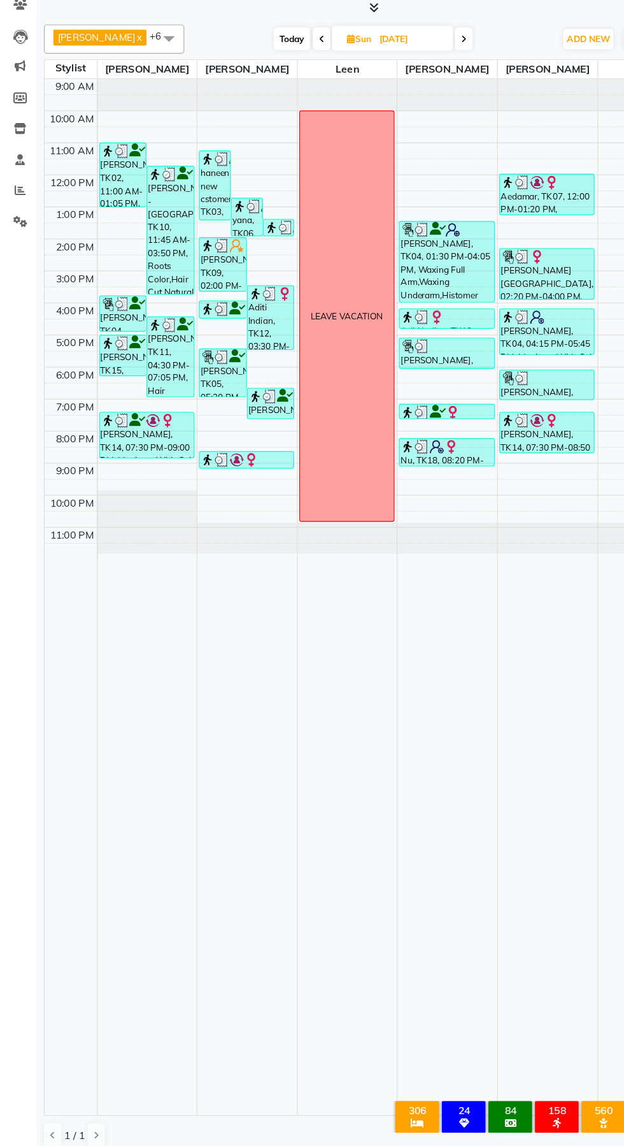
click at [247, 169] on span "Today" at bounding box center [262, 167] width 32 height 20
type input "[DATE]"
